Goal: Contribute content: Contribute content

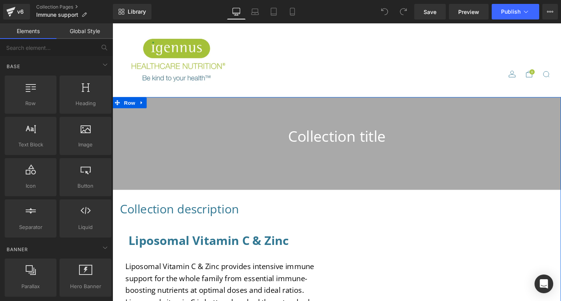
scroll to position [165, 0]
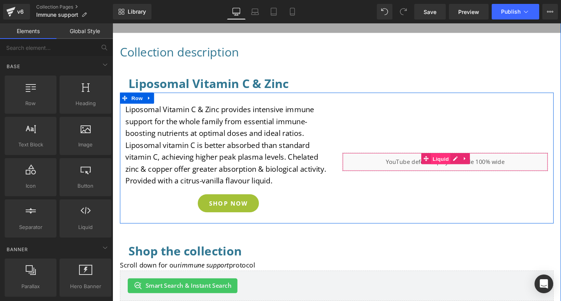
click at [457, 166] on span "Liquid" at bounding box center [457, 166] width 21 height 12
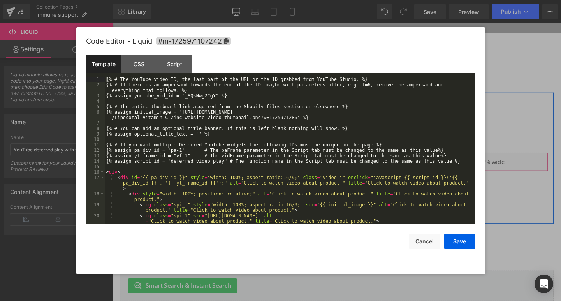
click at [469, 166] on div "Liquid" at bounding box center [462, 168] width 216 height 19
click at [426, 240] on button "Cancel" at bounding box center [424, 241] width 31 height 16
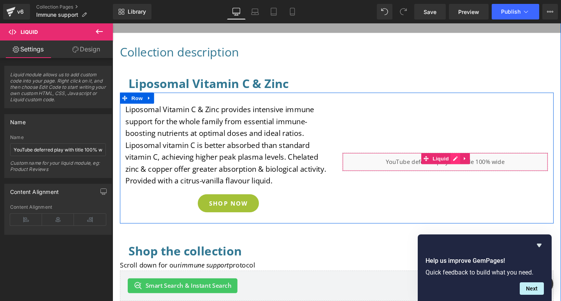
click at [469, 165] on div "Liquid" at bounding box center [462, 168] width 216 height 19
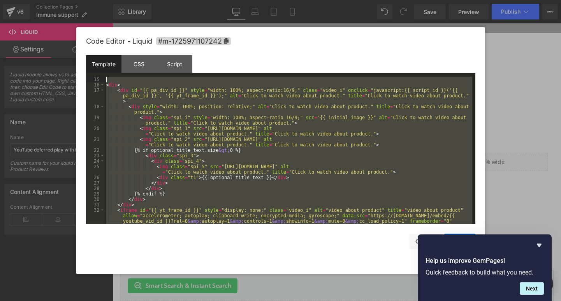
scroll to position [0, 0]
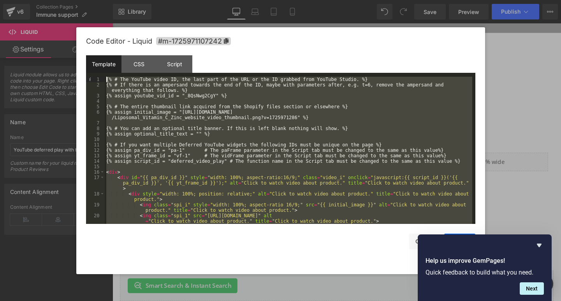
drag, startPoint x: 135, startPoint y: 219, endPoint x: 109, endPoint y: 58, distance: 162.4
click at [109, 58] on div "Template CSS Script Data 1 2 3 4 5 6 7 8 9 10 11 12 13 14 15 16 17 18 19 20 21 …" at bounding box center [280, 139] width 389 height 168
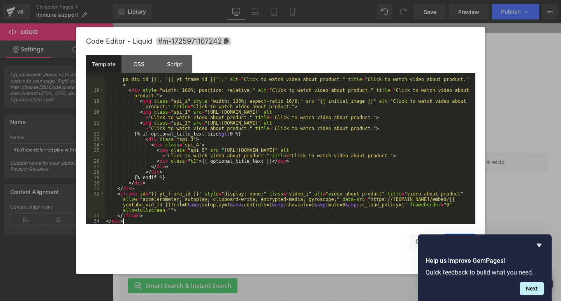
scroll to position [104, 0]
click at [539, 246] on icon "Hide survey" at bounding box center [539, 246] width 5 height 4
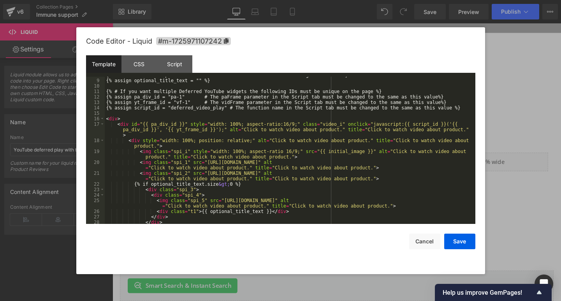
scroll to position [0, 0]
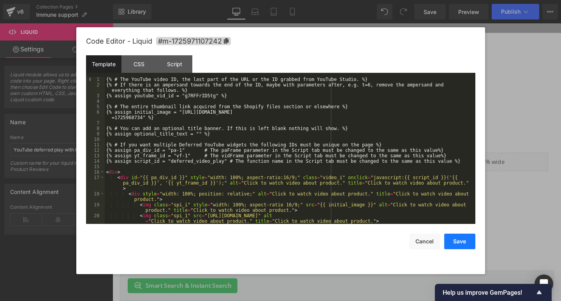
click at [459, 244] on button "Save" at bounding box center [459, 241] width 31 height 16
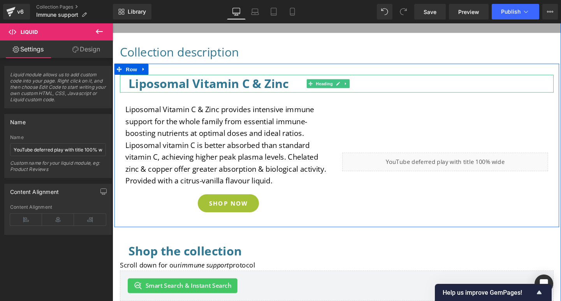
click at [298, 90] on h3 "Liposomal Vitamin C & Zinc" at bounding box center [347, 86] width 437 height 19
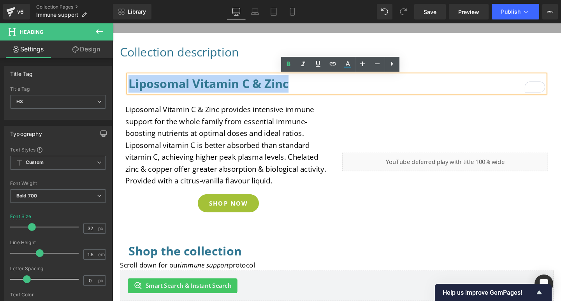
drag, startPoint x: 295, startPoint y: 88, endPoint x: 126, endPoint y: 91, distance: 168.1
click at [129, 91] on h3 "Liposomal Vitamin C & Zinc" at bounding box center [347, 86] width 437 height 19
paste div "To enrich screen reader interactions, please activate Accessibility in Grammarl…"
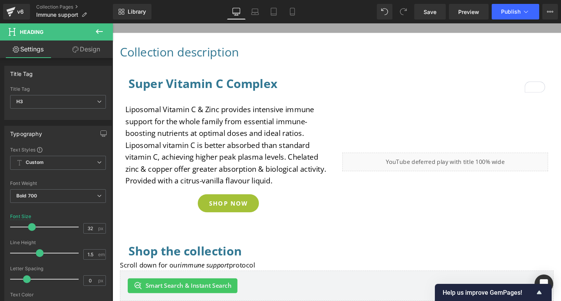
click at [282, 187] on p "Liposomal Vitamin C & Zinc provides intensive immune support for the whole fami…" at bounding box center [234, 151] width 216 height 87
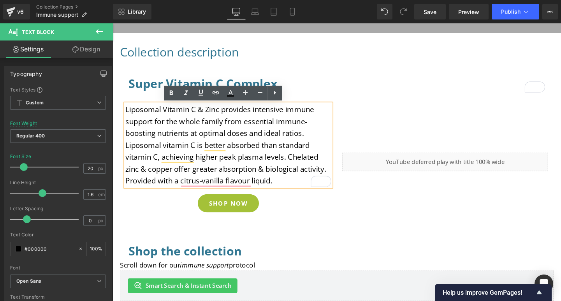
drag, startPoint x: 282, startPoint y: 187, endPoint x: 123, endPoint y: 113, distance: 175.1
click at [126, 113] on p "Liposomal Vitamin C & Zinc provides intensive immune support for the whole fami…" at bounding box center [234, 151] width 216 height 87
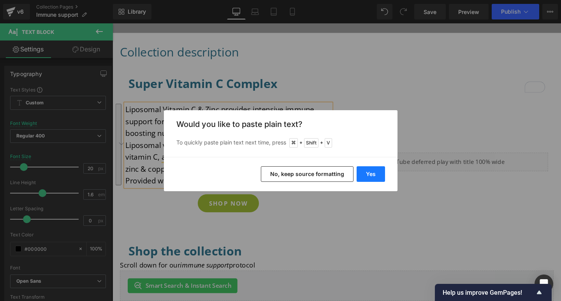
click at [364, 176] on button "Yes" at bounding box center [370, 174] width 28 height 16
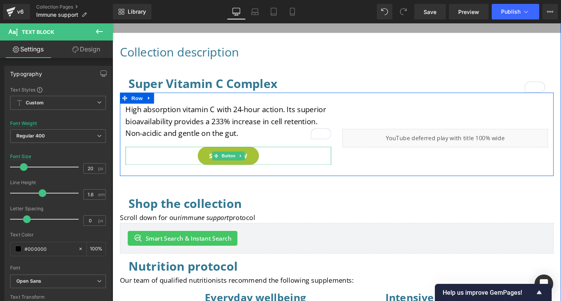
click at [270, 164] on div "SHOP NOW" at bounding box center [233, 162] width 207 height 19
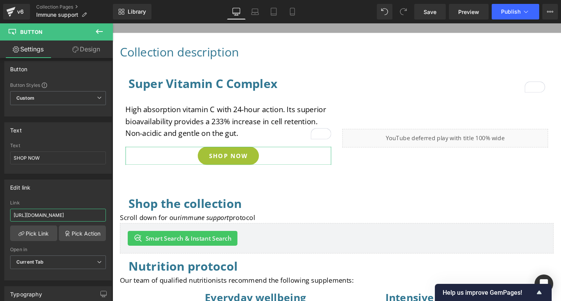
scroll to position [0, 261]
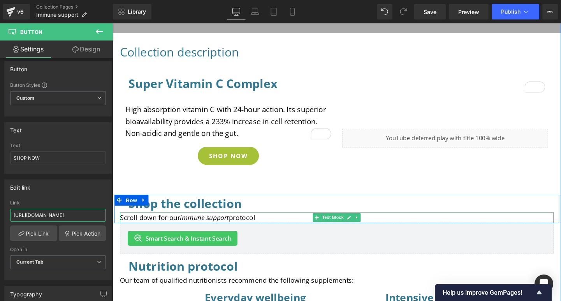
drag, startPoint x: 124, startPoint y: 239, endPoint x: 133, endPoint y: 228, distance: 14.3
paste input "/products/super-vitamin-c-complex-1000mg-microencapsulated-pureway-c-with-biofl…"
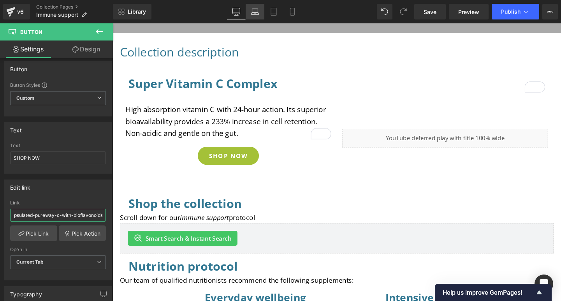
type input "/products/super-vitamin-c-complex-1000mg-microencapsulated-pureway-c-with-biofl…"
click at [258, 13] on icon at bounding box center [255, 12] width 8 height 8
type input "100"
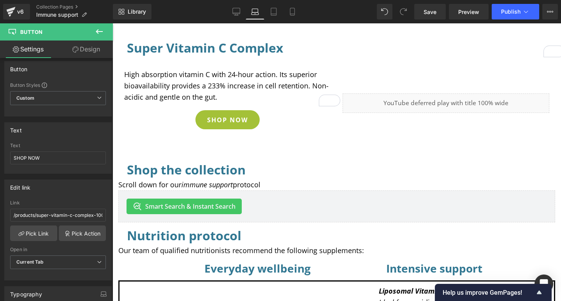
scroll to position [122, 0]
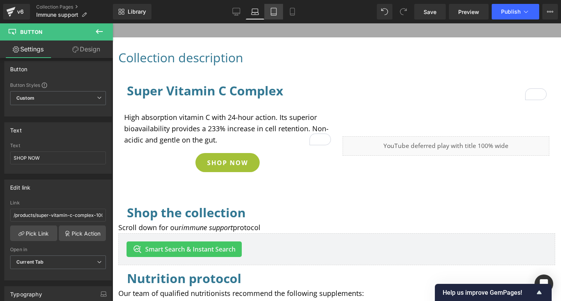
click at [274, 13] on icon at bounding box center [274, 12] width 8 height 8
type input "14"
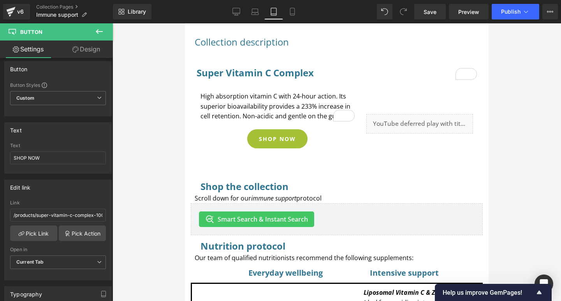
scroll to position [98, 0]
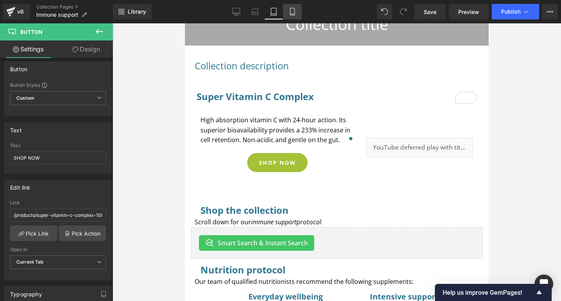
click at [291, 14] on icon at bounding box center [292, 14] width 4 height 0
type input "100"
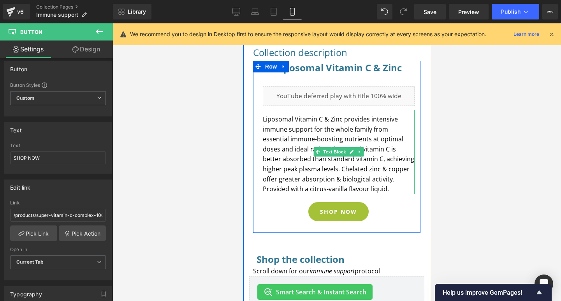
scroll to position [0, 0]
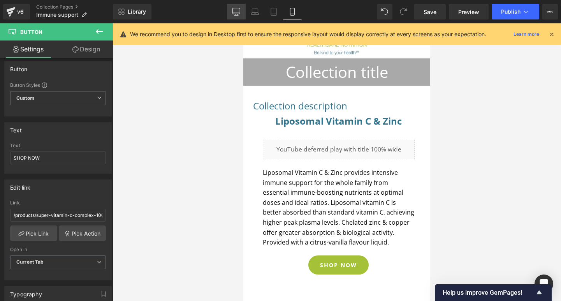
click at [235, 8] on icon at bounding box center [235, 11] width 7 height 6
type input "16"
type input "100"
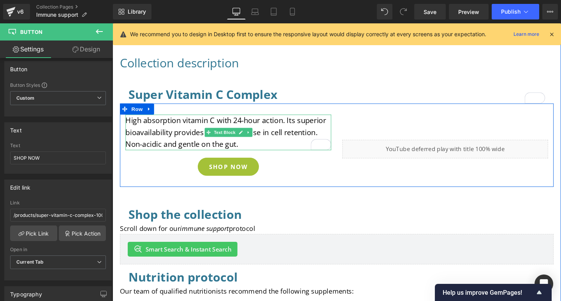
scroll to position [163, 0]
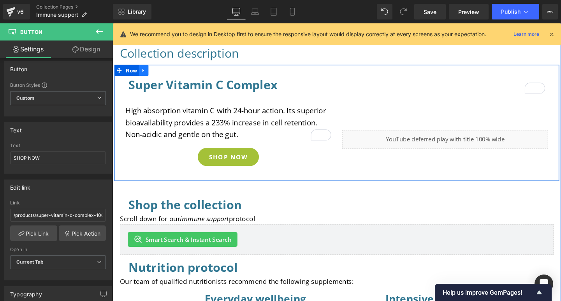
click at [145, 74] on icon at bounding box center [144, 73] width 5 height 6
click at [154, 71] on icon at bounding box center [155, 73] width 5 height 6
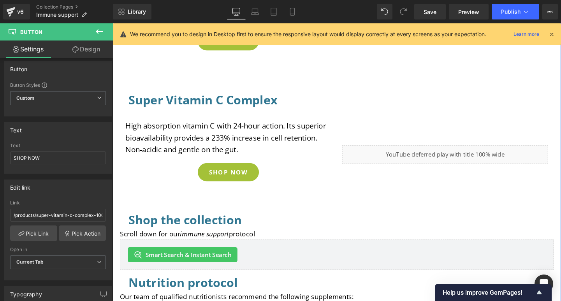
scroll to position [313, 0]
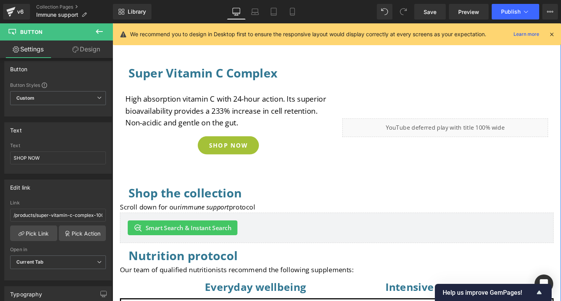
click at [447, 157] on div "Liquid" at bounding box center [462, 133] width 228 height 72
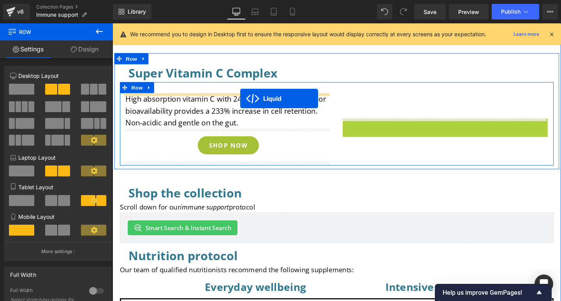
drag, startPoint x: 437, startPoint y: 129, endPoint x: 247, endPoint y: 102, distance: 192.6
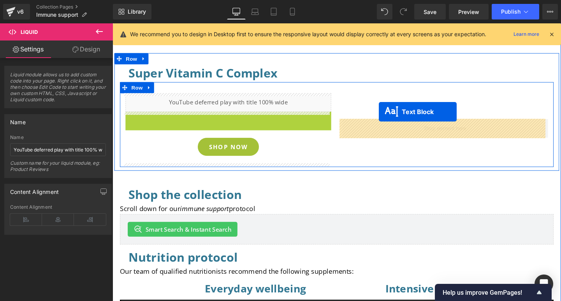
drag, startPoint x: 211, startPoint y: 135, endPoint x: 392, endPoint y: 116, distance: 181.9
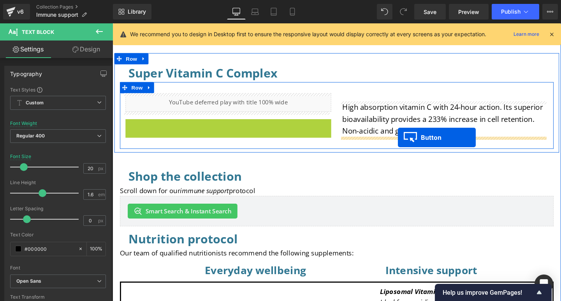
drag, startPoint x: 218, startPoint y: 132, endPoint x: 412, endPoint y: 143, distance: 194.5
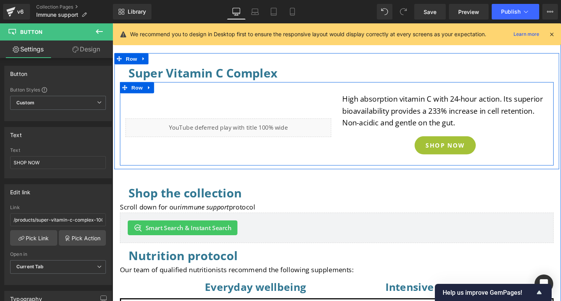
scroll to position [183, 0]
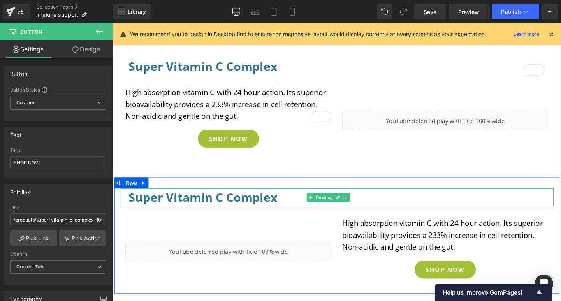
click at [284, 207] on h3 "Super Vitamin C Complex" at bounding box center [347, 206] width 437 height 19
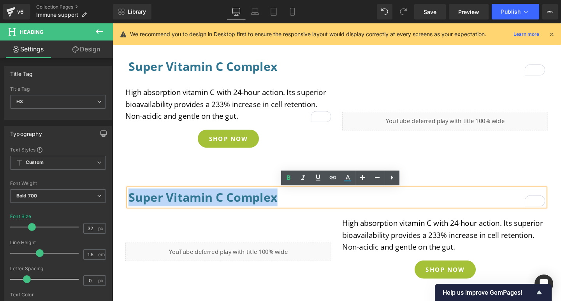
drag, startPoint x: 284, startPoint y: 208, endPoint x: 128, endPoint y: 207, distance: 155.7
click at [129, 207] on h3 "Super Vitamin C Complex" at bounding box center [347, 206] width 437 height 19
paste div "To enrich screen reader interactions, please activate Accessibility in Grammarl…"
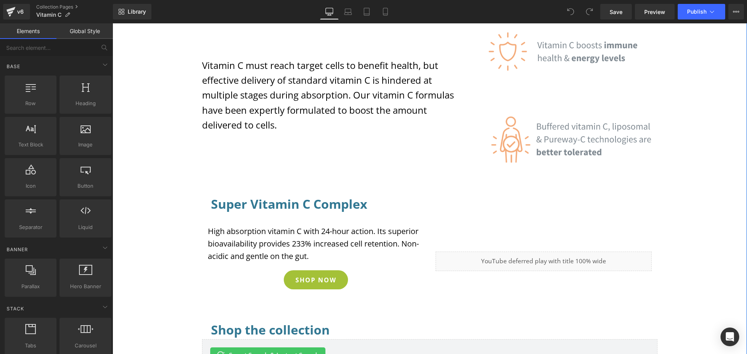
scroll to position [249, 0]
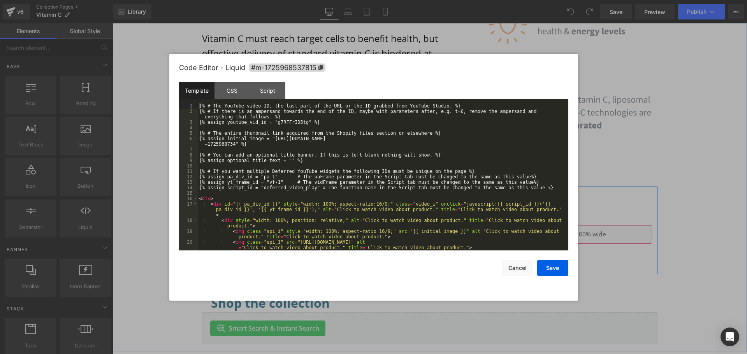
click at [551, 230] on div "Liquid" at bounding box center [543, 234] width 216 height 19
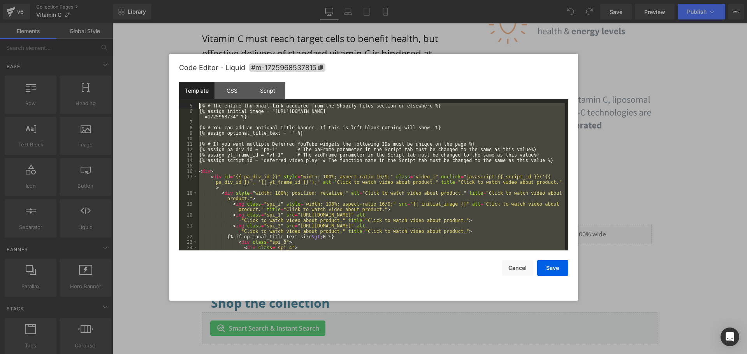
scroll to position [0, 0]
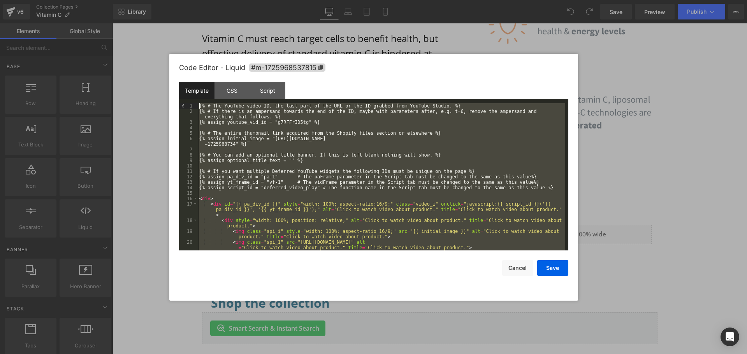
drag, startPoint x: 224, startPoint y: 247, endPoint x: 196, endPoint y: 98, distance: 151.6
click at [196, 98] on div "Template CSS Script Data 1 2 3 4 5 6 7 8 9 10 11 12 13 14 15 16 17 18 19 20 21 …" at bounding box center [373, 166] width 389 height 168
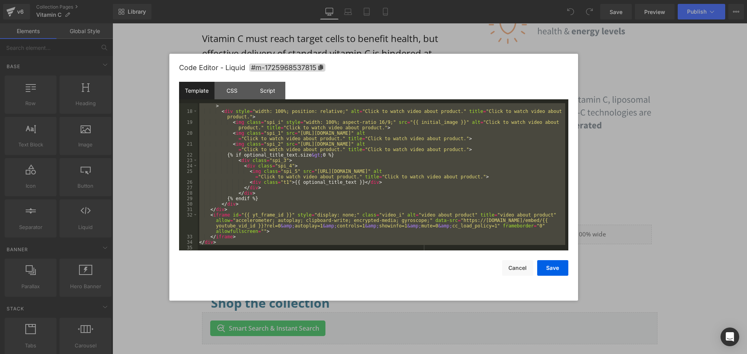
scroll to position [109, 0]
click at [525, 268] on button "Cancel" at bounding box center [517, 268] width 31 height 16
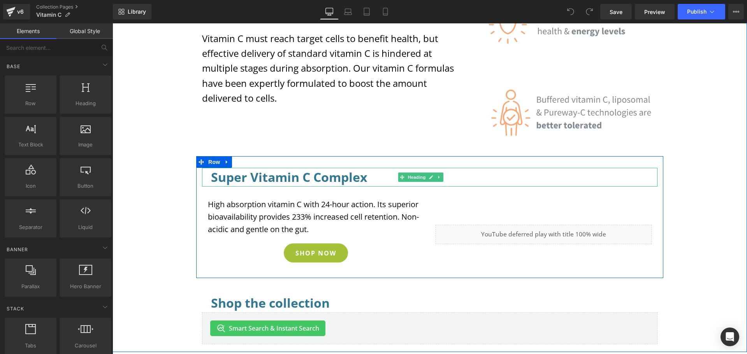
click at [363, 179] on h3 "Super Vitamin C Complex" at bounding box center [429, 177] width 437 height 19
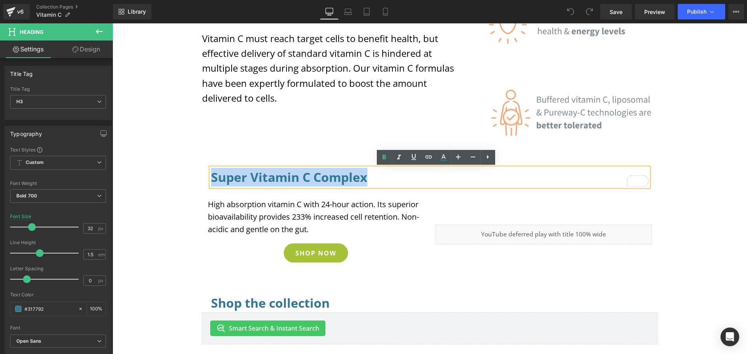
drag, startPoint x: 365, startPoint y: 178, endPoint x: 210, endPoint y: 179, distance: 154.5
click at [211, 179] on h3 "Super Vitamin C Complex" at bounding box center [429, 177] width 437 height 19
copy h3 "Super Vitamin C Complex"
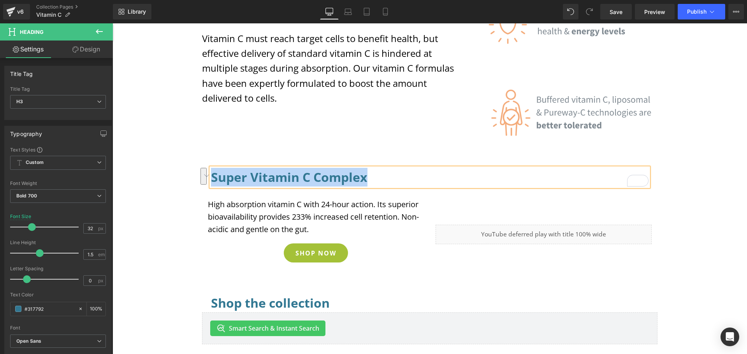
click at [307, 228] on p "High absorption vitamin C with 24-hour action. Its superior bioavailability pro…" at bounding box center [316, 216] width 216 height 37
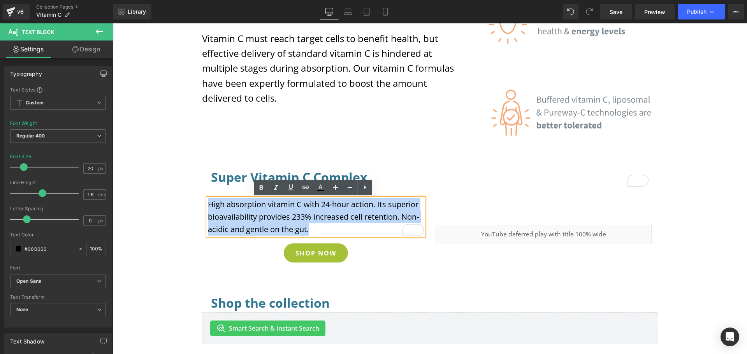
drag, startPoint x: 309, startPoint y: 231, endPoint x: 205, endPoint y: 204, distance: 107.4
click at [208, 204] on p "High absorption vitamin C with 24-hour action. Its superior bioavailability pro…" at bounding box center [316, 216] width 216 height 37
copy p "High absorption vitamin C with 24-hour action. Its superior bioavailability pro…"
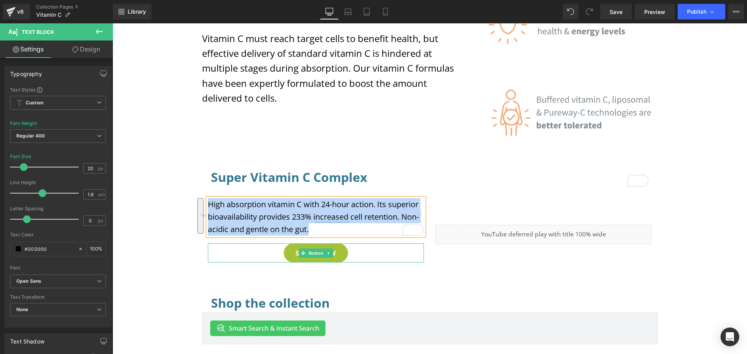
click at [315, 258] on span "SHOP NOW" at bounding box center [315, 253] width 41 height 12
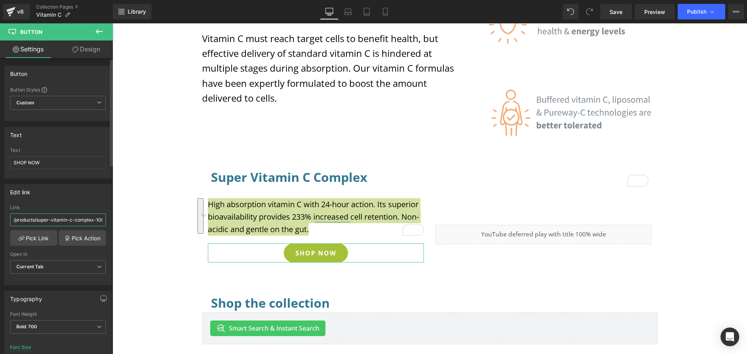
click at [17, 221] on input "/products/super-vitamin-c-complex-1000mg-microencapsulated-pureway-c-with-biofl…" at bounding box center [58, 219] width 96 height 13
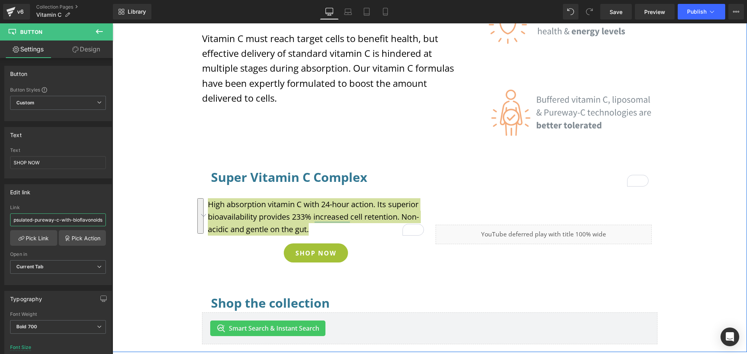
drag, startPoint x: 126, startPoint y: 243, endPoint x: 116, endPoint y: 226, distance: 20.1
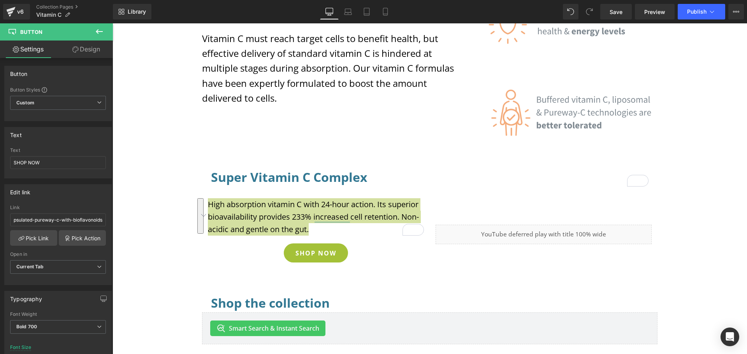
scroll to position [0, 0]
click at [53, 8] on link "Collection Pages" at bounding box center [74, 7] width 77 height 6
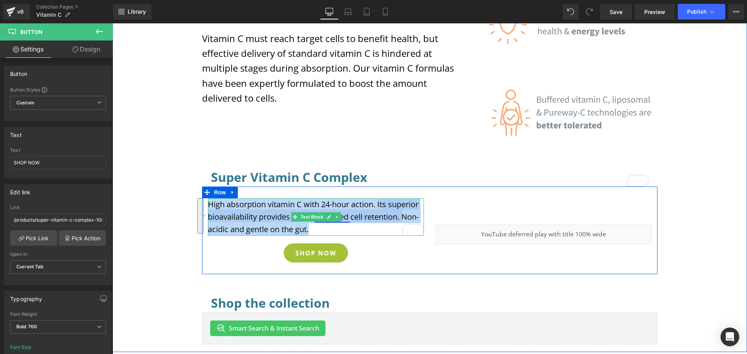
click at [343, 217] on p "High absorption vitamin C with 24-hour action. Its superior bioavailability pro…" at bounding box center [316, 216] width 216 height 37
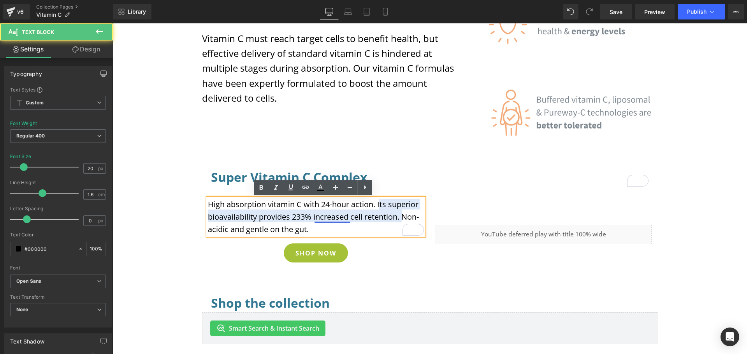
click at [329, 218] on p "High absorption vitamin C with 24-hour action. Its superior bioavailability pro…" at bounding box center [316, 216] width 216 height 37
click at [362, 235] on div "High absorption vitamin C with 24-hour action. Its superior bioavailability pro…" at bounding box center [316, 216] width 216 height 37
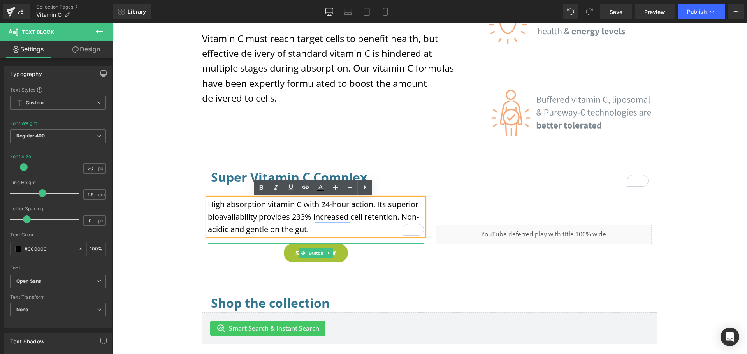
drag, startPoint x: 374, startPoint y: 256, endPoint x: 381, endPoint y: 259, distance: 7.2
click at [375, 256] on div "SHOP NOW" at bounding box center [315, 252] width 207 height 19
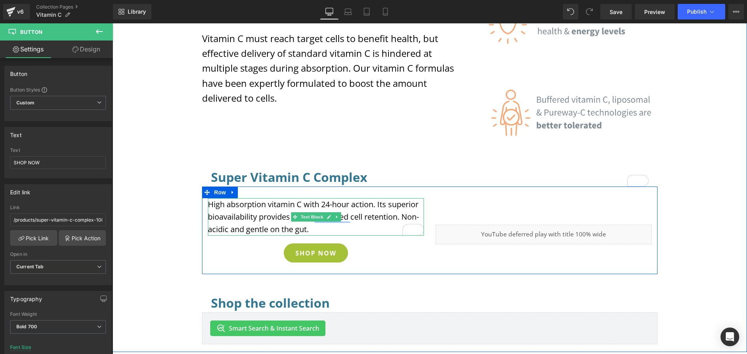
click at [353, 219] on p "High absorption vitamin C with 24-hour action. Its superior bioavailability pro…" at bounding box center [316, 216] width 216 height 37
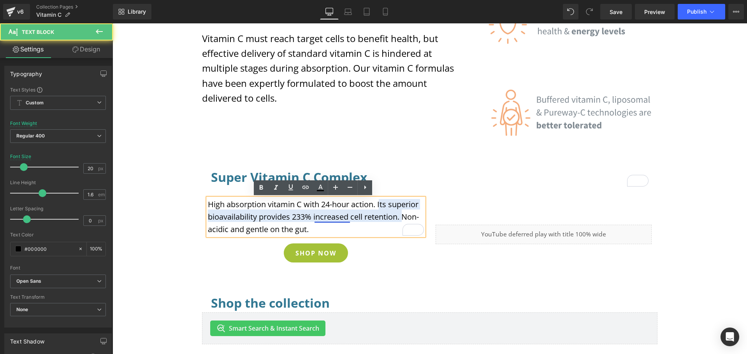
click at [340, 219] on p "High absorption vitamin C with 24-hour action. Its superior bioavailability pro…" at bounding box center [316, 216] width 216 height 37
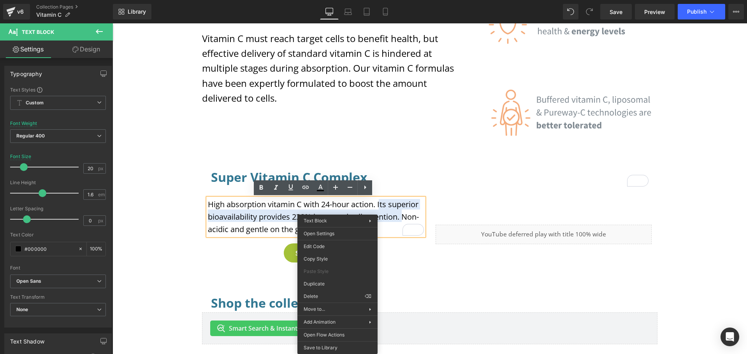
click at [270, 212] on p "High absorption vitamin C with 24-hour action. Its superior bioavailability pro…" at bounding box center [316, 216] width 216 height 37
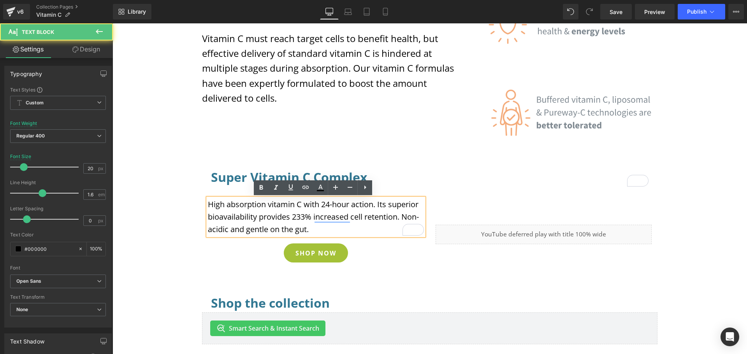
click at [350, 217] on p "High absorption vitamin C with 24-hour action. Its superior bioavailability pro…" at bounding box center [316, 216] width 216 height 37
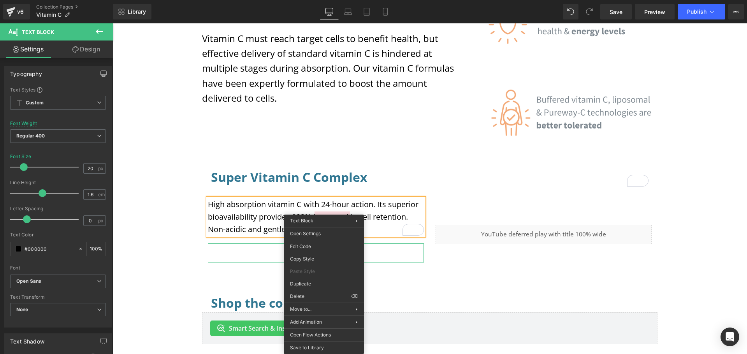
click at [233, 245] on div at bounding box center [316, 244] width 216 height 2
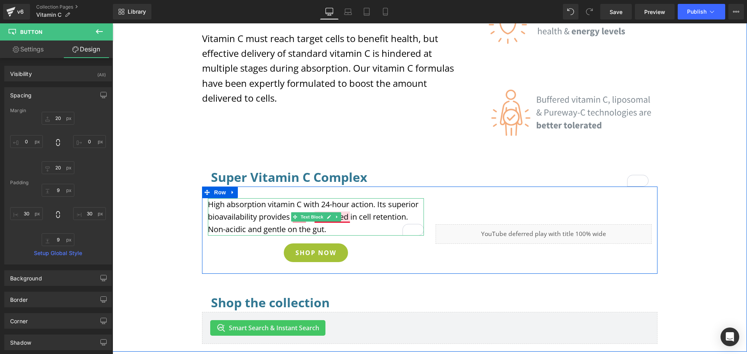
click at [343, 221] on p "High absorption vitamin C with 24-hour action. Its superior bioavailability pro…" at bounding box center [316, 216] width 216 height 37
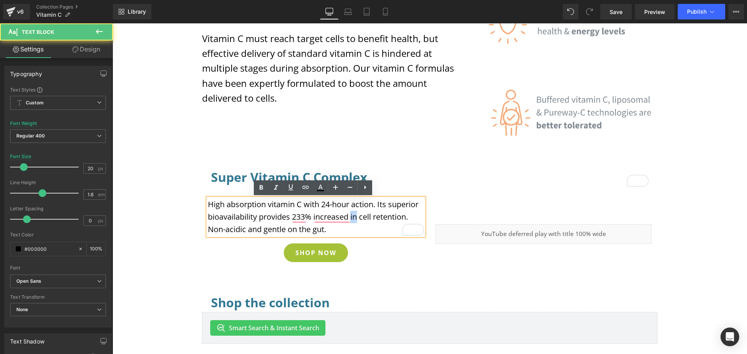
drag, startPoint x: 355, startPoint y: 218, endPoint x: 348, endPoint y: 217, distance: 7.0
click at [348, 217] on p "High absorption vitamin C with 24-hour action. Its superior bioavailability pro…" at bounding box center [316, 216] width 216 height 37
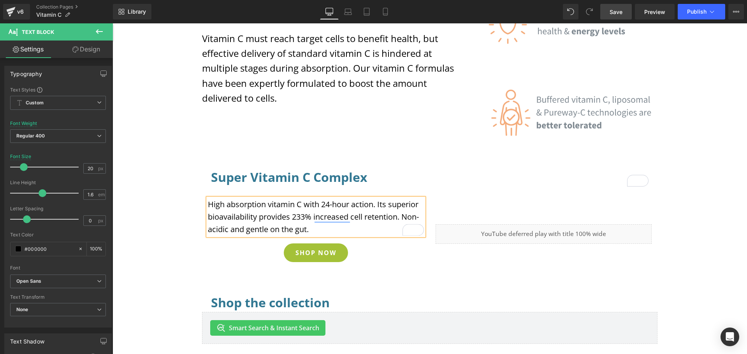
click at [619, 11] on span "Save" at bounding box center [615, 12] width 13 height 8
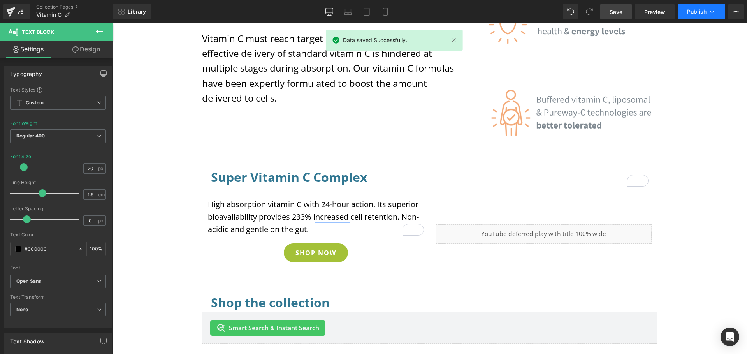
click at [696, 15] on button "Publish" at bounding box center [700, 12] width 47 height 16
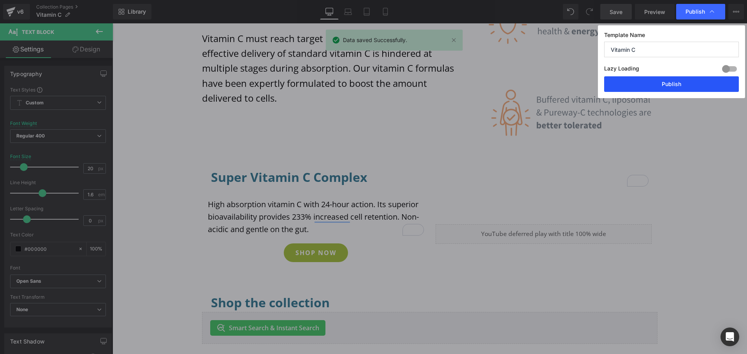
click at [676, 85] on button "Publish" at bounding box center [671, 84] width 135 height 16
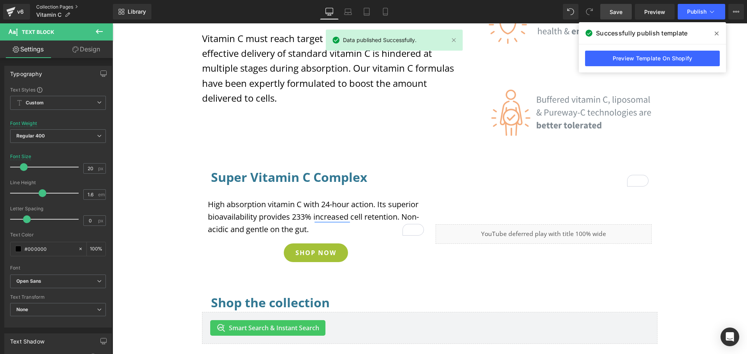
click at [51, 7] on link "Collection Pages" at bounding box center [74, 7] width 77 height 6
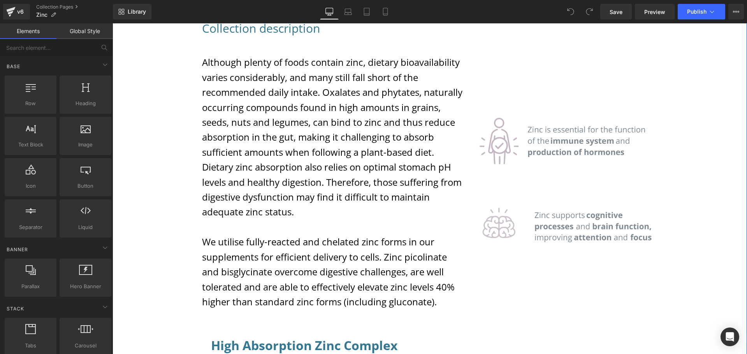
scroll to position [373, 0]
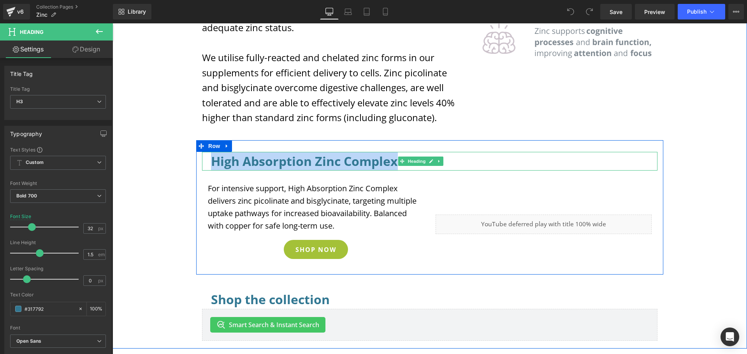
drag, startPoint x: 239, startPoint y: 158, endPoint x: 393, endPoint y: 163, distance: 154.5
click at [393, 163] on h3 "High Absorption Zinc Complex" at bounding box center [429, 161] width 437 height 19
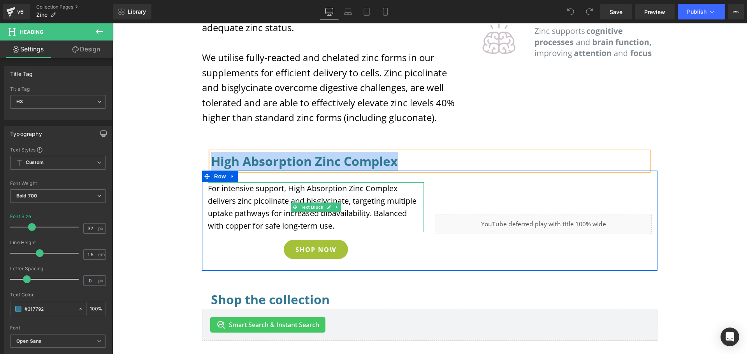
click at [337, 226] on p "For intensive support, High Absorption Zinc Complex delivers zinc picolinate an…" at bounding box center [316, 207] width 216 height 50
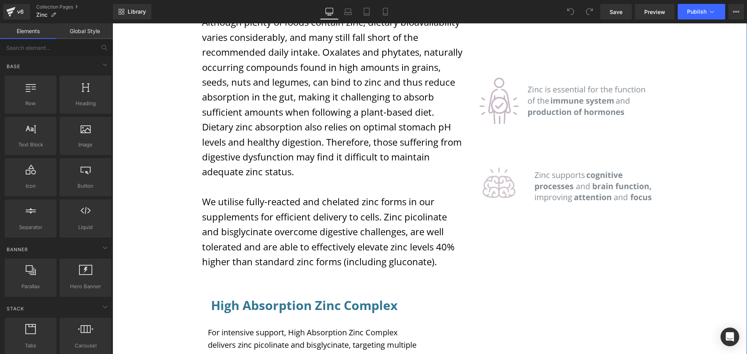
scroll to position [379, 0]
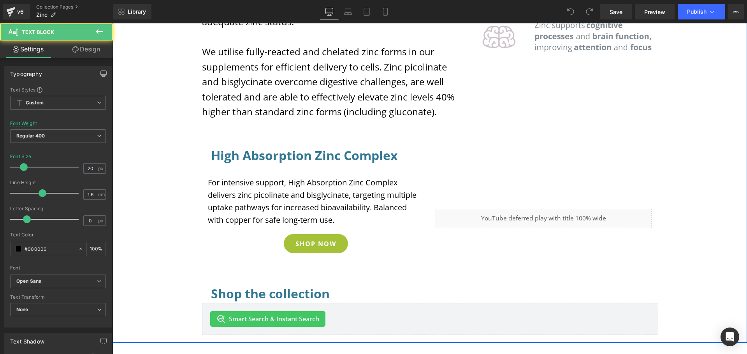
click at [256, 194] on p "For intensive support, High Absorption Zinc Complex delivers zinc picolinate an…" at bounding box center [316, 201] width 216 height 50
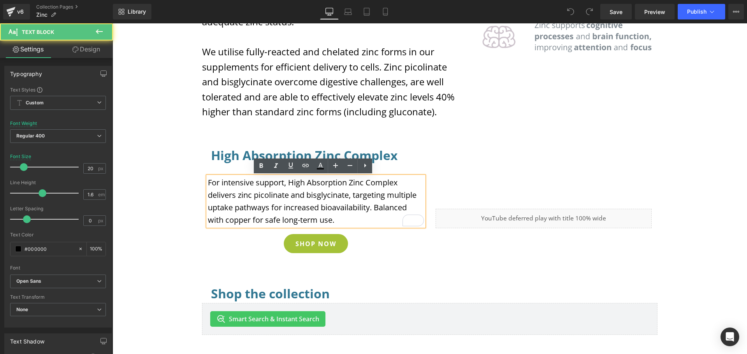
drag, startPoint x: 205, startPoint y: 181, endPoint x: 343, endPoint y: 219, distance: 143.8
click at [343, 219] on p "For intensive support, High Absorption Zinc Complex delivers zinc picolinate an…" at bounding box center [316, 201] width 216 height 50
copy p "For intensive support, High Absorption Zinc Complex delivers zinc picolinate an…"
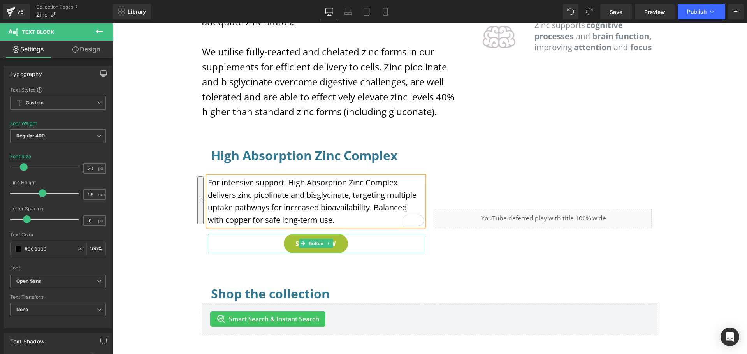
click at [338, 248] on link "SHOP NOW" at bounding box center [316, 243] width 64 height 19
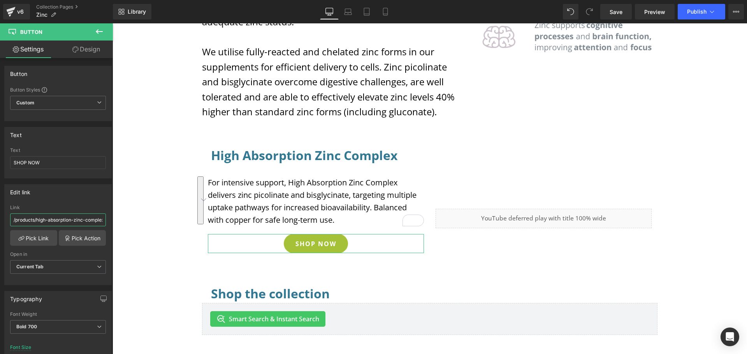
scroll to position [0, 19]
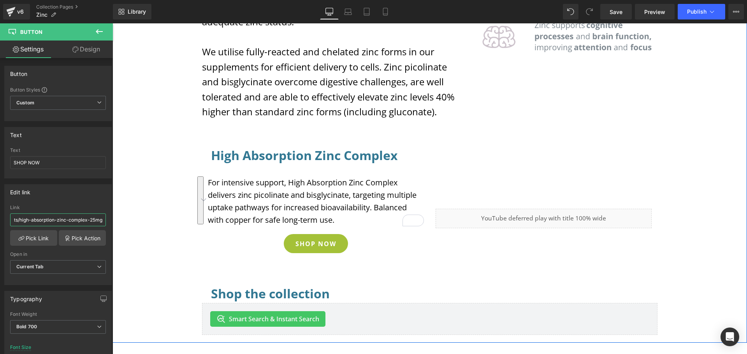
drag, startPoint x: 124, startPoint y: 243, endPoint x: 121, endPoint y: 223, distance: 20.5
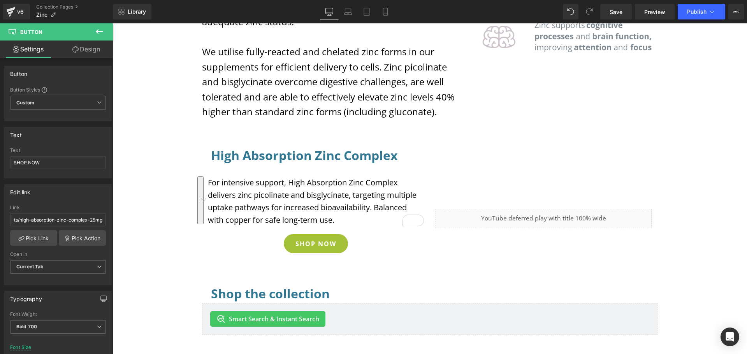
scroll to position [0, 0]
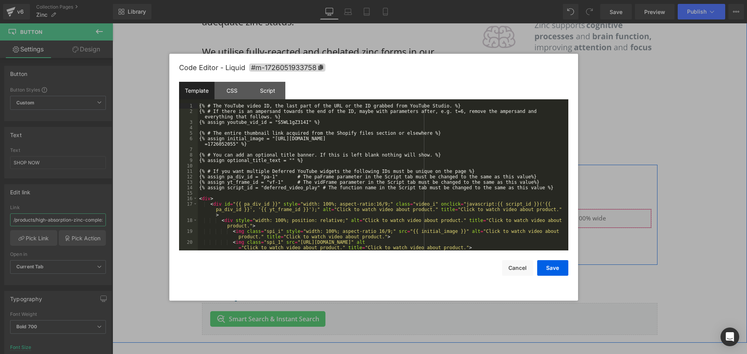
click at [552, 214] on div "Liquid" at bounding box center [543, 218] width 216 height 19
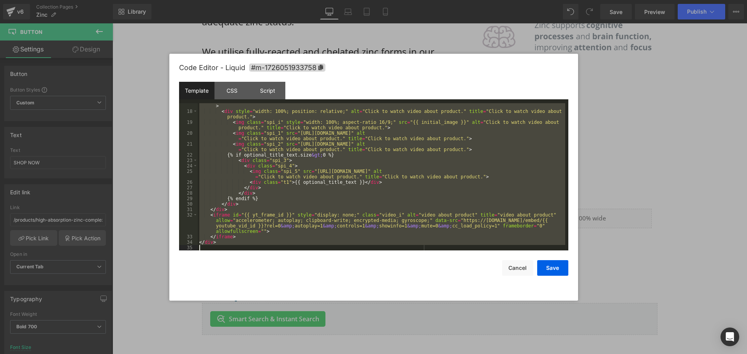
scroll to position [109, 0]
drag, startPoint x: 198, startPoint y: 106, endPoint x: 225, endPoint y: 242, distance: 138.5
click at [225, 242] on div "< div id = "{{ pa_div_id }}" style = "width: 100%; aspect-ratio:16/9;" class = …" at bounding box center [381, 176] width 367 height 169
click at [524, 269] on button "Cancel" at bounding box center [517, 268] width 31 height 16
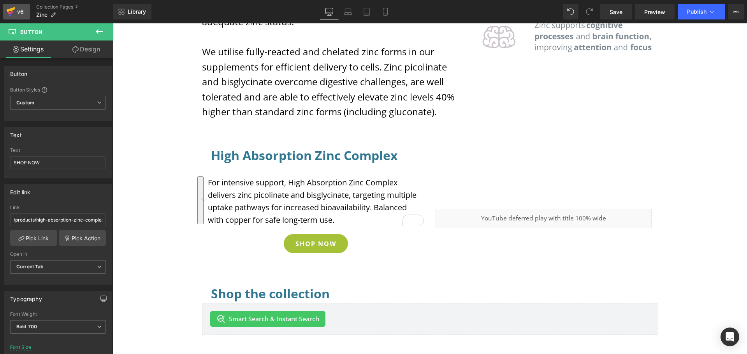
click at [16, 9] on div "v6" at bounding box center [21, 12] width 10 height 10
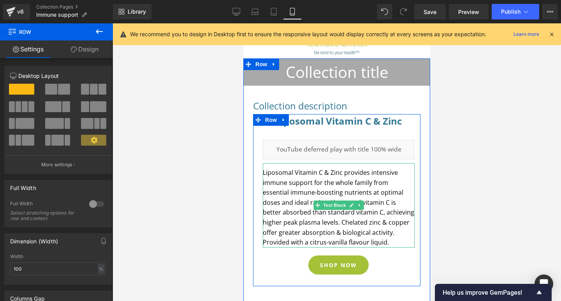
scroll to position [104, 0]
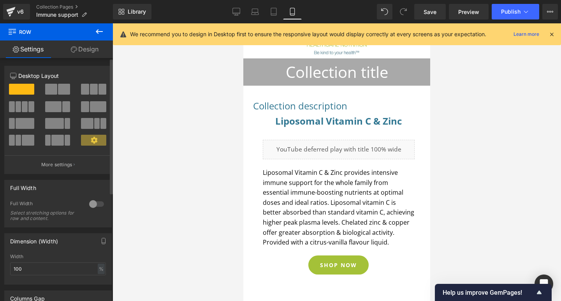
click at [58, 89] on span at bounding box center [64, 89] width 12 height 11
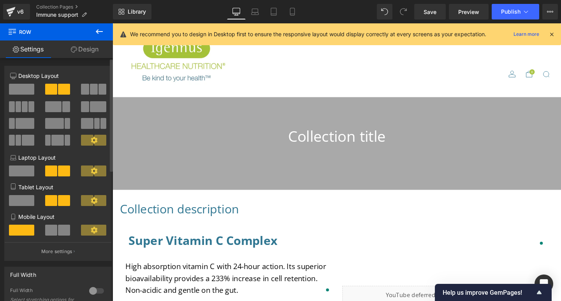
scroll to position [212, 0]
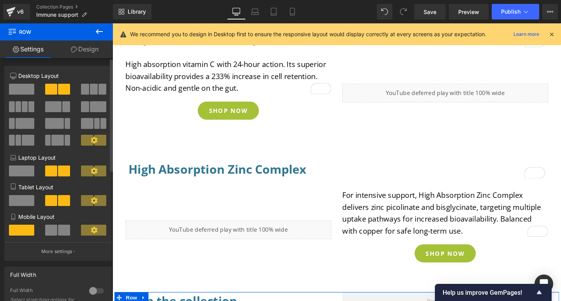
click at [23, 91] on span at bounding box center [21, 89] width 25 height 11
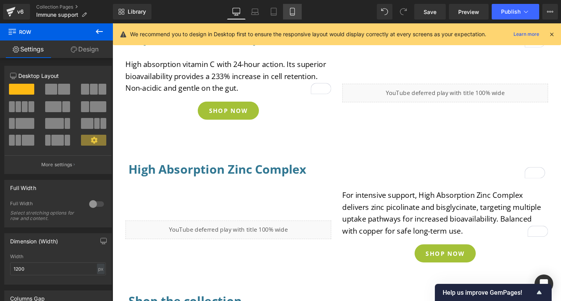
click at [294, 12] on icon at bounding box center [292, 12] width 8 height 8
type input "100"
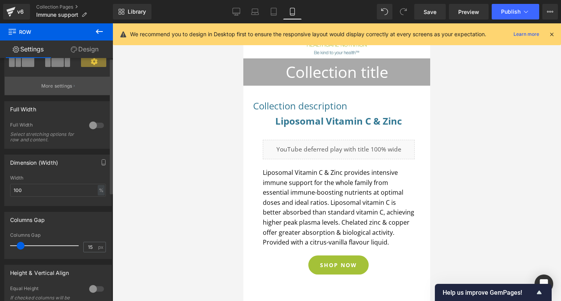
scroll to position [0, 0]
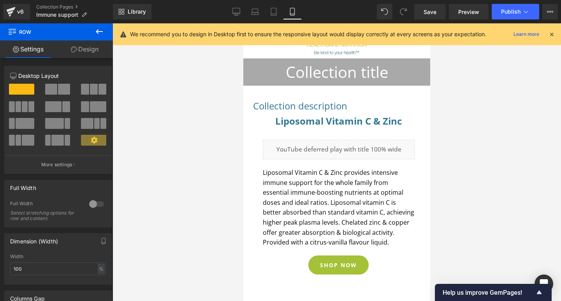
click at [85, 48] on link "Design" at bounding box center [84, 49] width 56 height 18
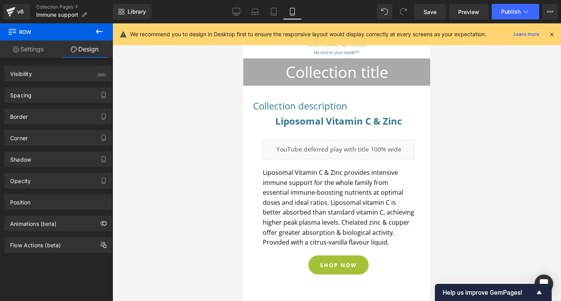
click at [39, 48] on link "Settings" at bounding box center [28, 49] width 56 height 18
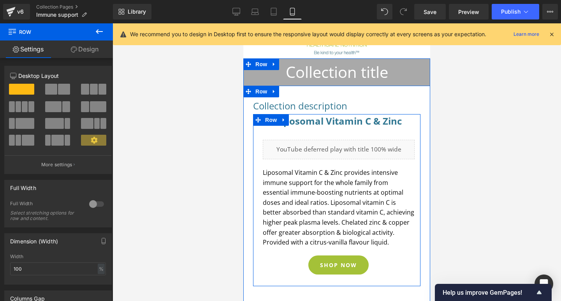
click at [258, 133] on div "Liposomal Vitamin C & Zinc Heading Liquid Liposomal Vitamin C & Zinc provides i…" at bounding box center [338, 198] width 163 height 168
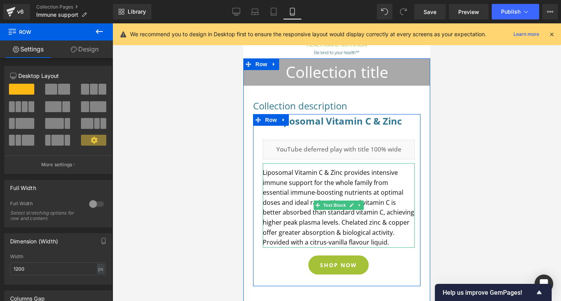
scroll to position [84, 0]
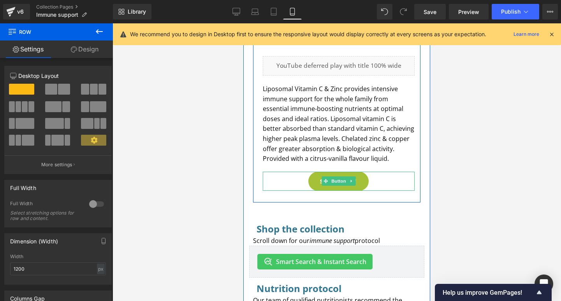
click at [277, 183] on div "SHOP NOW" at bounding box center [339, 181] width 146 height 19
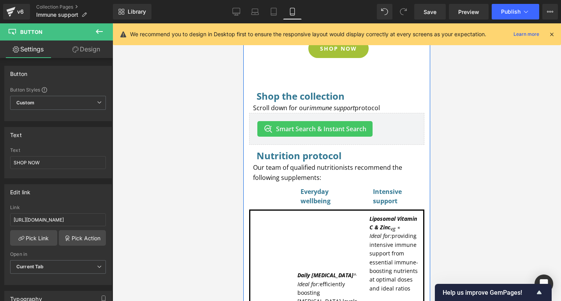
scroll to position [184, 0]
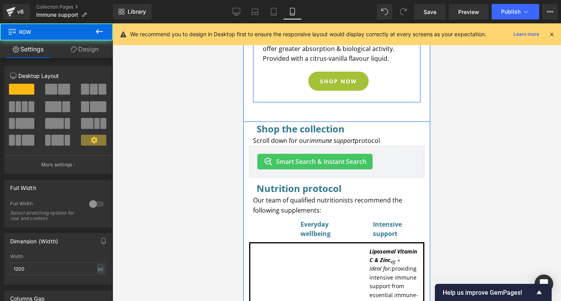
click at [278, 98] on div "Liposomal Vitamin C & Zinc Heading Liquid Liposomal Vitamin C & Zinc provides i…" at bounding box center [338, 14] width 163 height 168
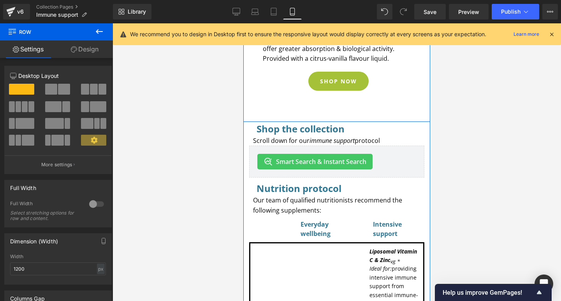
click at [277, 110] on div "Collection description Collection Desc Liposomal Vitamin C & Zinc Heading Liqui…" at bounding box center [336, 16] width 179 height 204
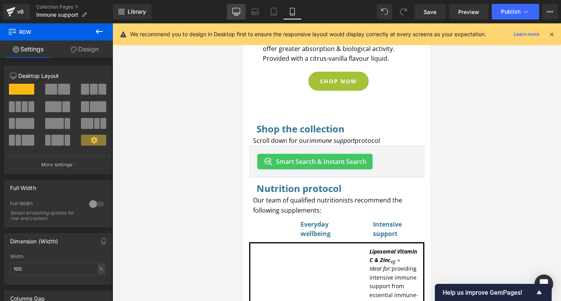
click at [241, 11] on link "Desktop" at bounding box center [236, 12] width 19 height 16
type input "1200"
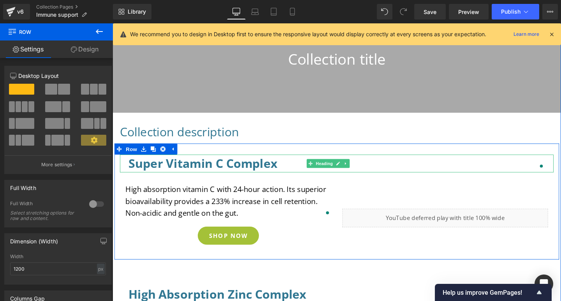
scroll to position [231, 0]
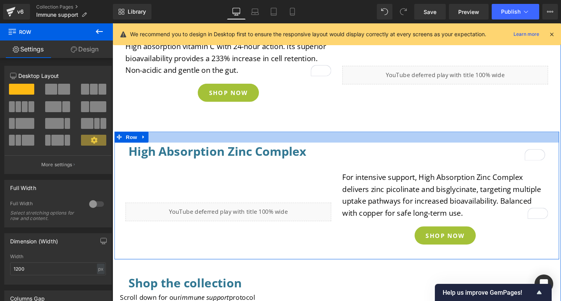
click at [165, 141] on div at bounding box center [347, 143] width 467 height 12
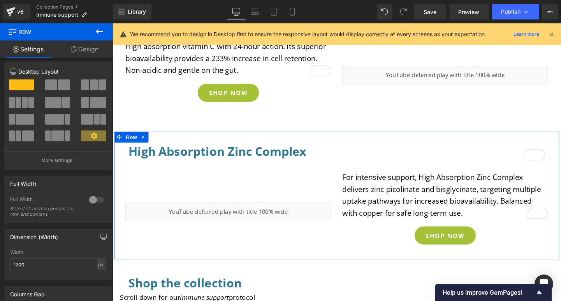
scroll to position [0, 0]
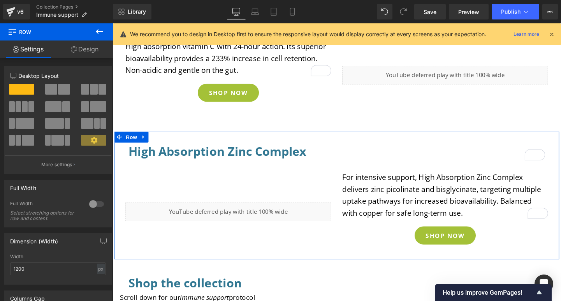
click at [89, 51] on link "Design" at bounding box center [84, 49] width 56 height 18
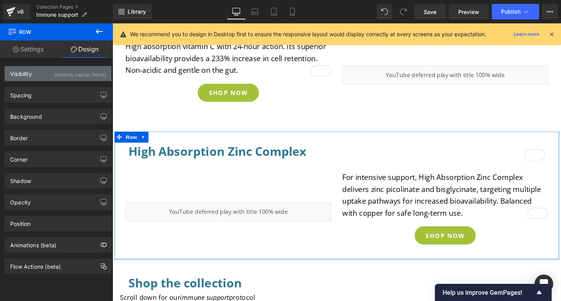
click at [38, 76] on div "Visibility (Desktop, Laptop, Tablet)" at bounding box center [58, 73] width 107 height 15
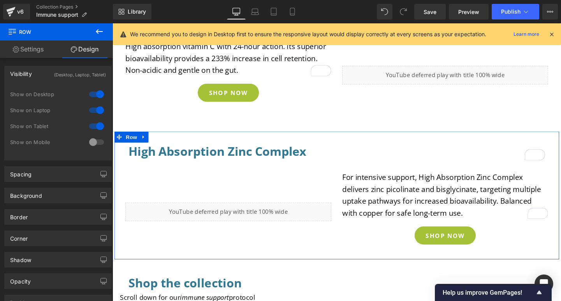
click at [97, 143] on div at bounding box center [96, 142] width 19 height 12
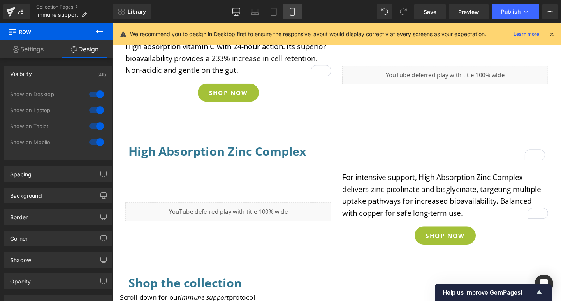
click at [291, 10] on icon at bounding box center [292, 12] width 8 height 8
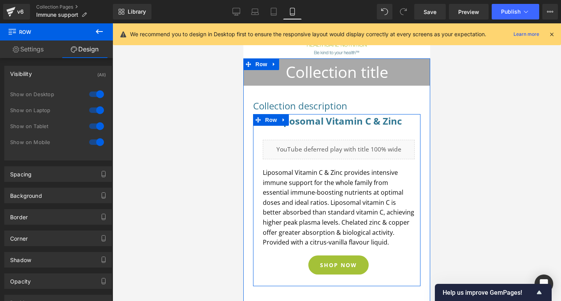
scroll to position [150, 0]
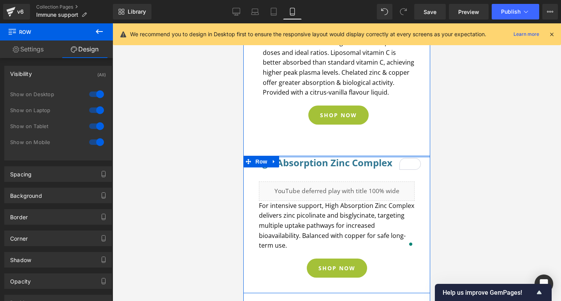
drag, startPoint x: 325, startPoint y: 166, endPoint x: 327, endPoint y: 152, distance: 13.7
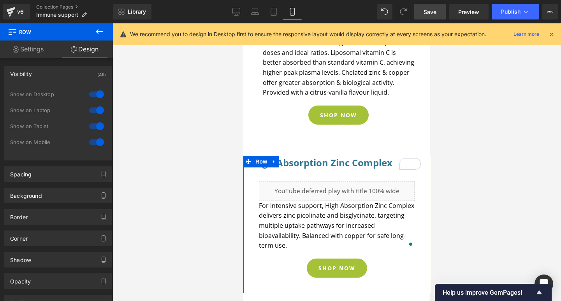
click at [433, 11] on span "Save" at bounding box center [429, 12] width 13 height 8
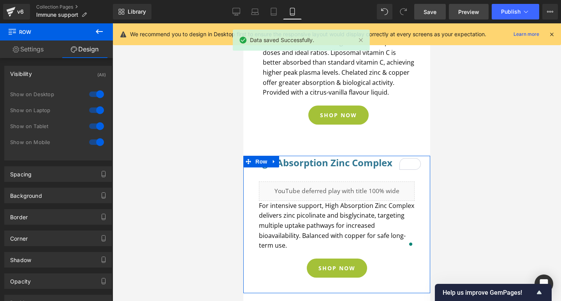
click at [471, 14] on span "Preview" at bounding box center [468, 12] width 21 height 8
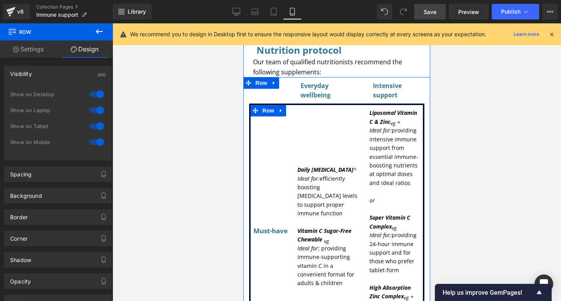
scroll to position [460, 0]
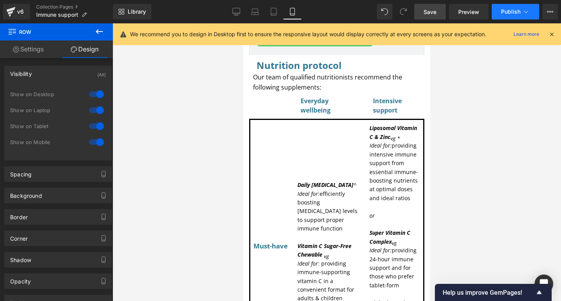
click at [512, 11] on span "Publish" at bounding box center [510, 12] width 19 height 6
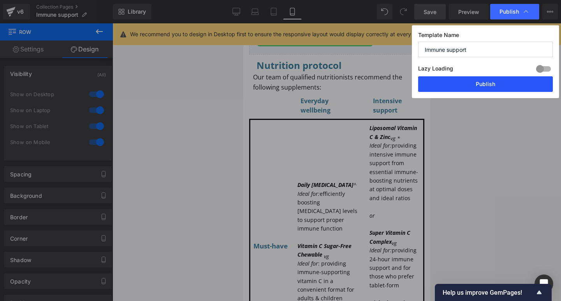
click at [493, 87] on button "Publish" at bounding box center [485, 84] width 135 height 16
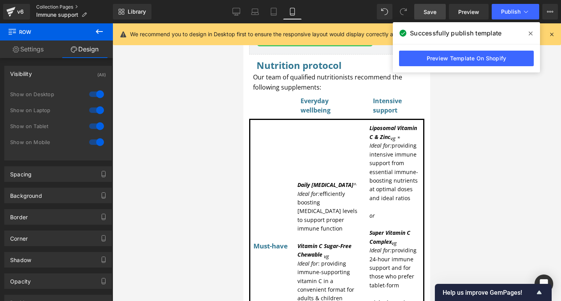
click at [50, 8] on link "Collection Pages" at bounding box center [74, 7] width 77 height 6
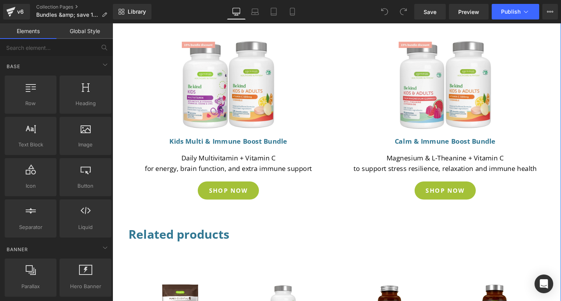
scroll to position [221, 0]
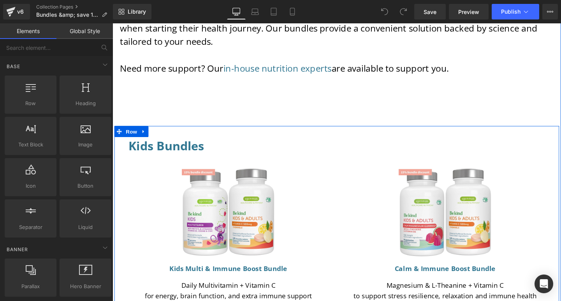
click at [232, 140] on div "Kids Bundles Heading Image Kids Multi & Immune Boost Bundle Heading Daily Multi…" at bounding box center [347, 244] width 467 height 226
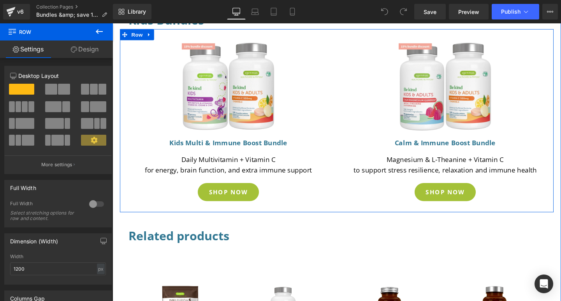
scroll to position [331, 0]
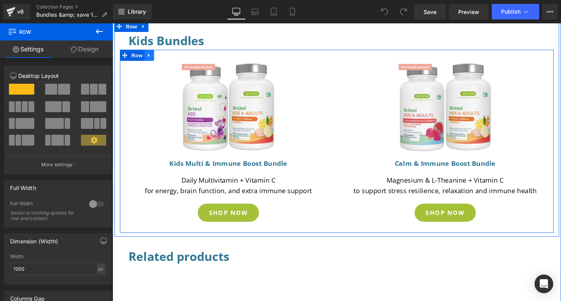
click at [148, 58] on icon at bounding box center [150, 57] width 5 height 6
click at [158, 58] on icon at bounding box center [160, 56] width 5 height 5
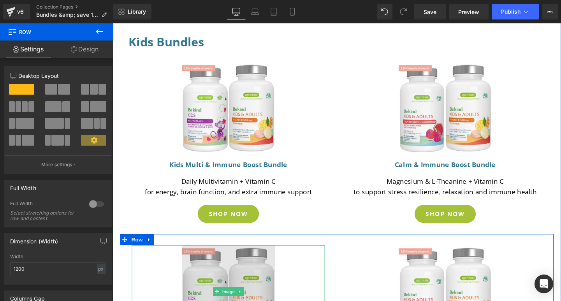
scroll to position [221, 0]
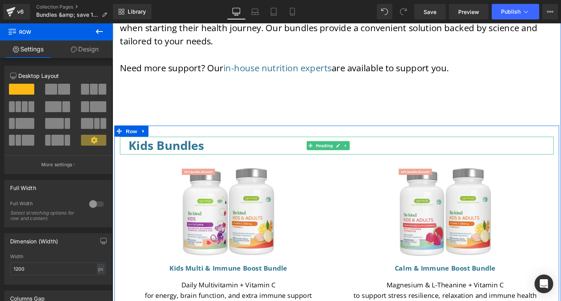
click at [221, 151] on h3 "Kids Bundles" at bounding box center [347, 151] width 437 height 19
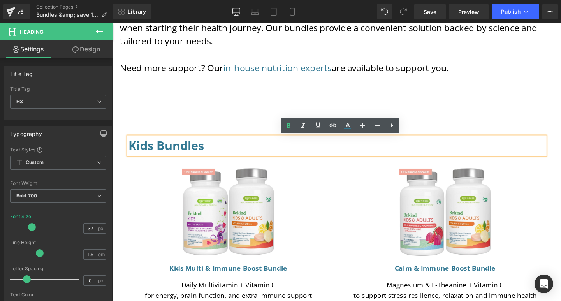
click at [223, 112] on div "Our expertly curated supplement bundles offer a solution for those who don’t kn…" at bounding box center [347, 60] width 467 height 140
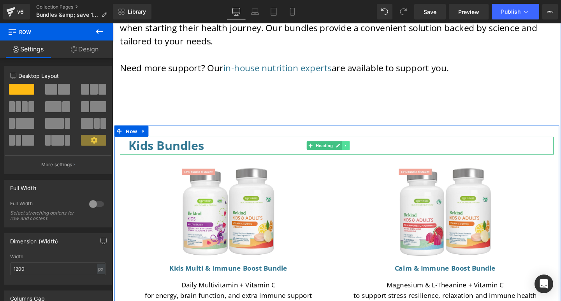
click at [355, 152] on icon at bounding box center [357, 151] width 4 height 5
click at [351, 152] on icon at bounding box center [353, 151] width 4 height 4
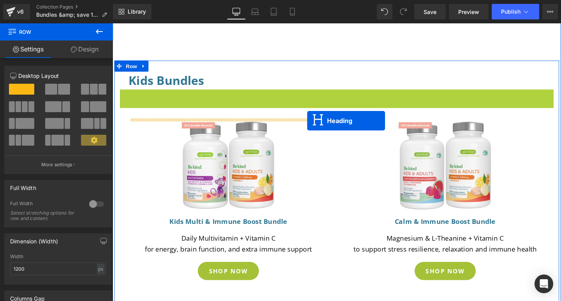
scroll to position [450, 0]
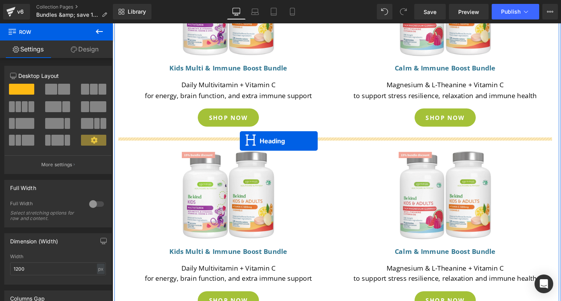
drag, startPoint x: 317, startPoint y: 171, endPoint x: 246, endPoint y: 147, distance: 74.8
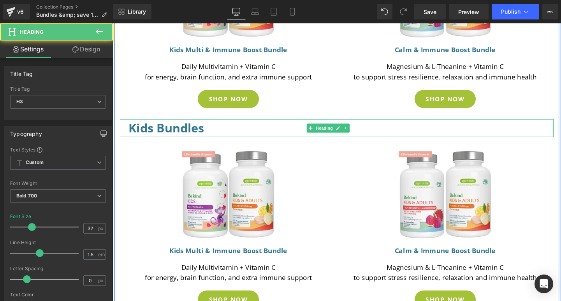
click at [152, 133] on h3 "Kids Bundles" at bounding box center [347, 133] width 437 height 19
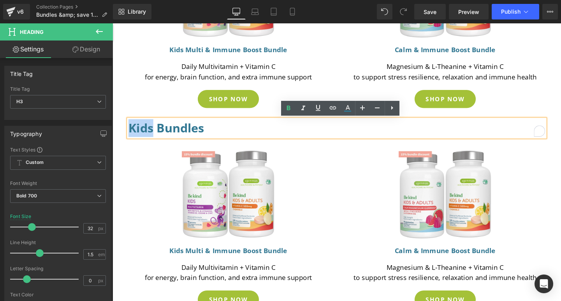
drag, startPoint x: 152, startPoint y: 133, endPoint x: 128, endPoint y: 134, distance: 23.4
click at [129, 134] on h3 "Kids Bundles" at bounding box center [347, 133] width 437 height 19
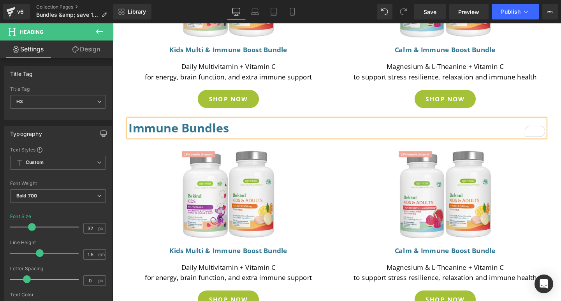
click at [238, 129] on h3 "Immune Bundles" at bounding box center [347, 133] width 437 height 19
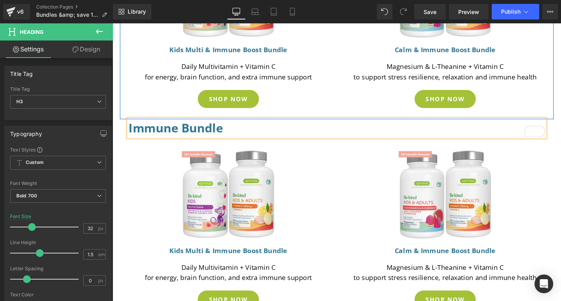
click at [353, 116] on div "Image Calm & Immune Boost Bundle Heading Magnesium & L-Theanine + Vitamin C to …" at bounding box center [462, 32] width 228 height 177
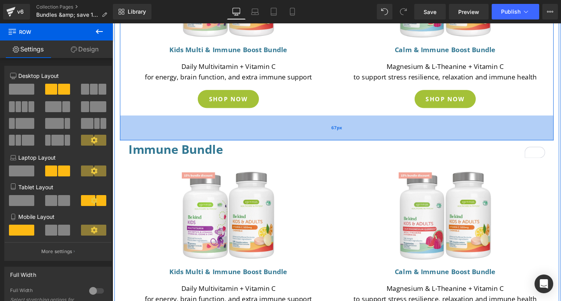
drag, startPoint x: 353, startPoint y: 123, endPoint x: 353, endPoint y: 145, distance: 22.6
click at [353, 145] on div "67px" at bounding box center [347, 133] width 455 height 26
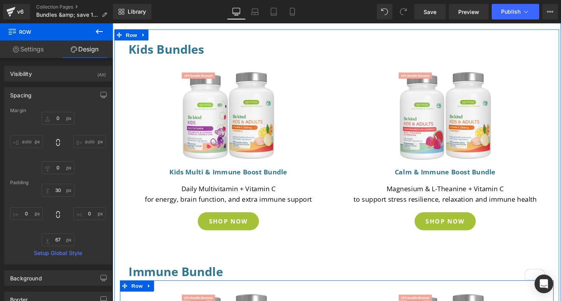
scroll to position [132, 0]
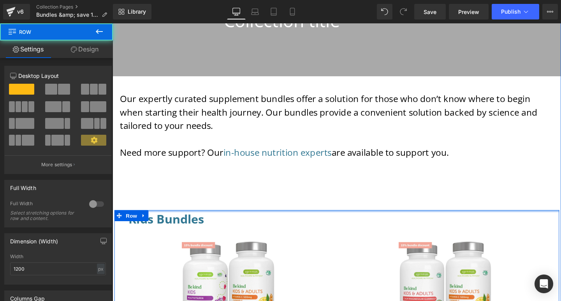
drag, startPoint x: 305, startPoint y: 230, endPoint x: 307, endPoint y: 216, distance: 13.8
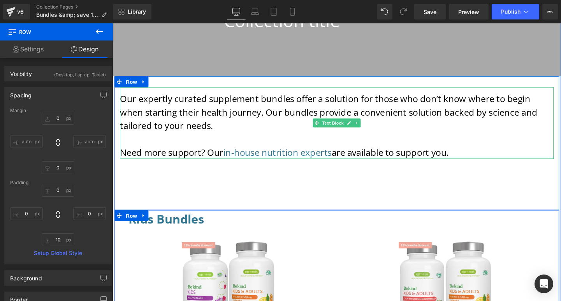
click at [479, 153] on p "Need more support? Our in-house nutrition experts are available to support you." at bounding box center [347, 159] width 455 height 14
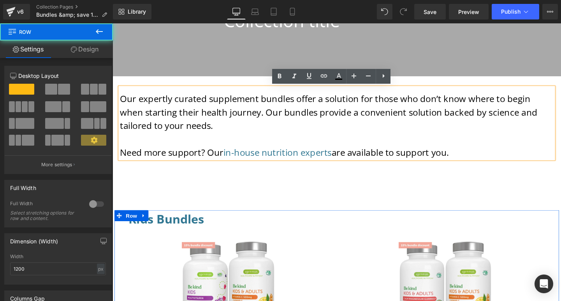
click at [365, 168] on div "Our expertly curated supplement bundles offer a solution for those who don’t kn…" at bounding box center [347, 149] width 467 height 140
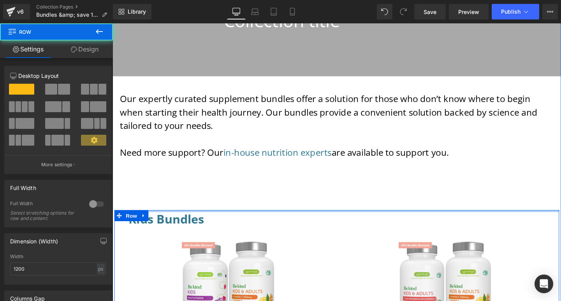
drag, startPoint x: 352, startPoint y: 219, endPoint x: 351, endPoint y: 202, distance: 16.8
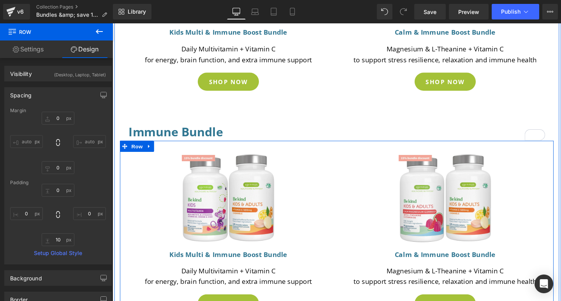
scroll to position [476, 0]
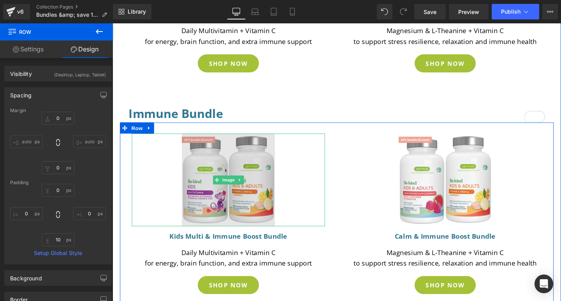
click at [233, 204] on img at bounding box center [233, 187] width 97 height 97
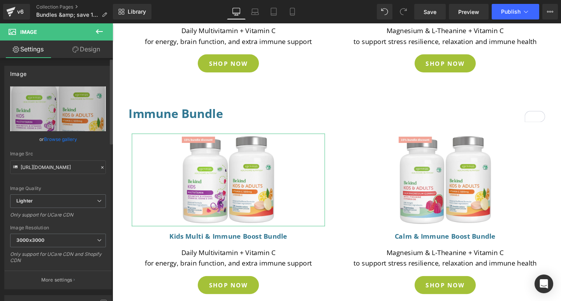
click at [62, 139] on link "Browse gallery" at bounding box center [60, 139] width 33 height 14
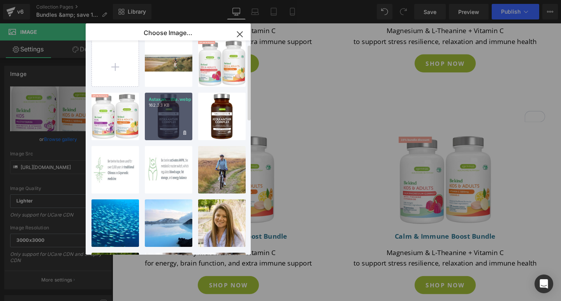
scroll to position [0, 0]
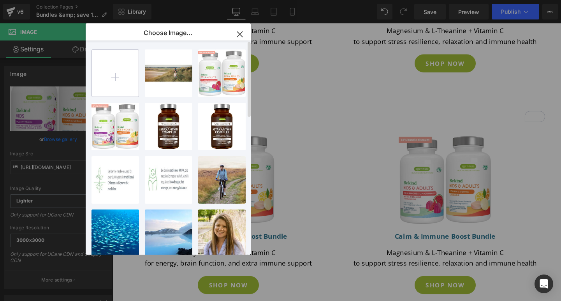
click at [111, 73] on input "file" at bounding box center [115, 73] width 47 height 47
type input "C:\fakepath\Immune health bundle (1).webp"
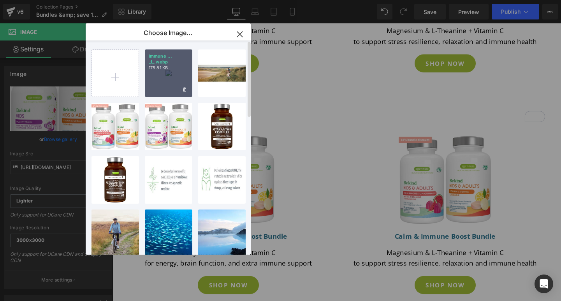
drag, startPoint x: 158, startPoint y: 84, endPoint x: 88, endPoint y: 177, distance: 115.9
click at [158, 84] on div "Immune ... _1_.webp 175.81 KB" at bounding box center [168, 72] width 47 height 47
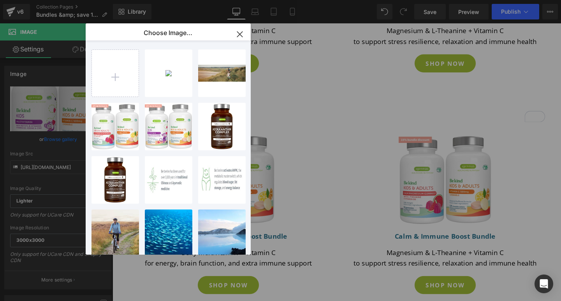
type input "https://ucarecdn.com/e70fb5bc-8fcc-459d-918a-0036a81b0d79/-/format/auto/-/previ…"
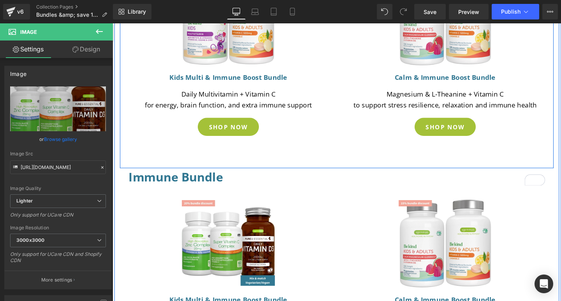
scroll to position [432, 0]
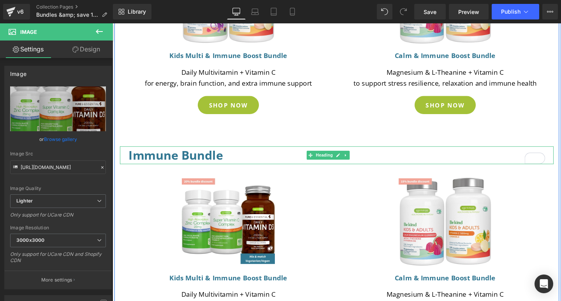
drag, startPoint x: 225, startPoint y: 162, endPoint x: 232, endPoint y: 160, distance: 8.0
click at [225, 162] on h3 "Immune Bundle" at bounding box center [347, 162] width 437 height 19
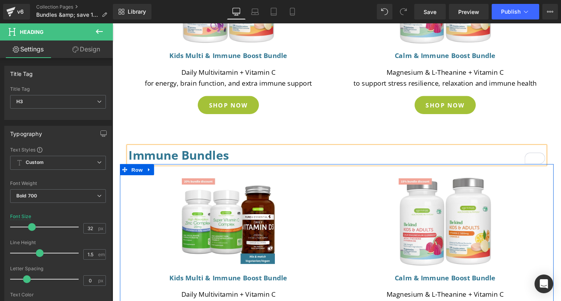
click at [339, 200] on div "Image Kids Multi & Immune Boost Bundle Heading Daily Multivitamin + Vitamin C f…" at bounding box center [234, 271] width 228 height 177
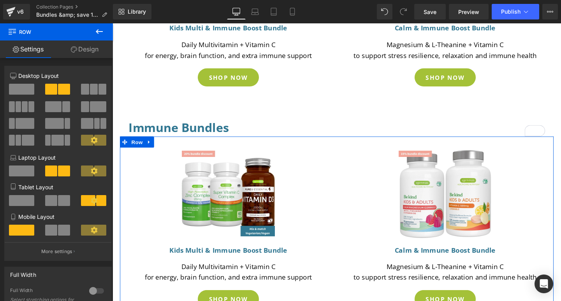
scroll to position [524, 0]
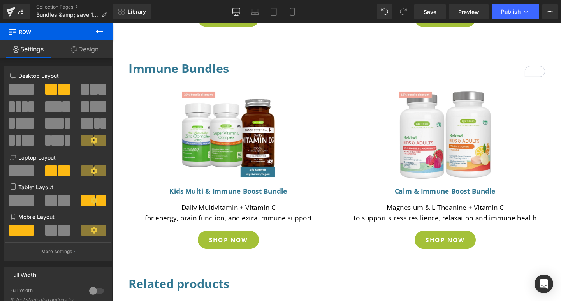
click at [229, 199] on div "Kids Multi & Immune Boost Bundle Heading" at bounding box center [234, 200] width 203 height 22
click at [229, 199] on h1 "Kids Multi & Immune Boost Bundle" at bounding box center [234, 199] width 195 height 10
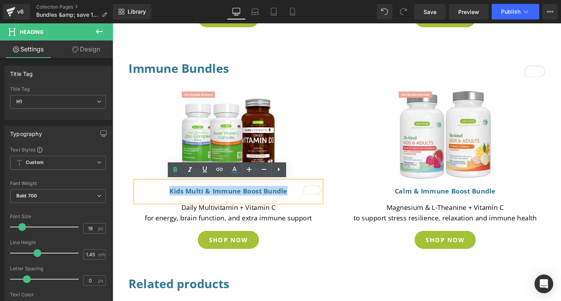
drag, startPoint x: 171, startPoint y: 199, endPoint x: 293, endPoint y: 200, distance: 121.4
click at [293, 200] on h1 "Kids Multi & Immune Boost Bundle" at bounding box center [234, 199] width 195 height 10
paste div "To enrich screen reader interactions, please activate Accessibility in Grammarl…"
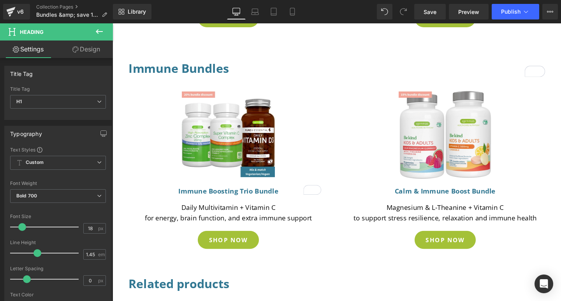
click at [251, 221] on div "Daily Multivitamin + Vitamin C for energy, brain function, and extra immune sup…" at bounding box center [234, 222] width 203 height 23
click at [251, 221] on p "Daily Multivitamin + Vitamin C" at bounding box center [234, 216] width 203 height 11
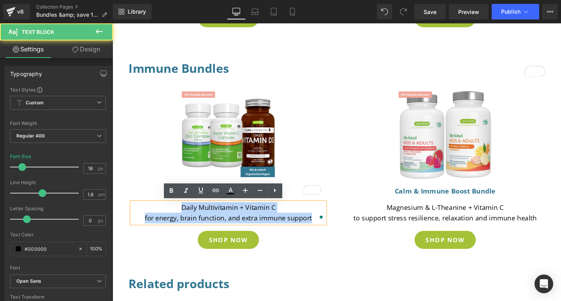
drag, startPoint x: 183, startPoint y: 216, endPoint x: 314, endPoint y: 234, distance: 132.4
click at [314, 233] on div "Daily Multivitamin + Vitamin C for energy, brain function, and extra immune sup…" at bounding box center [234, 222] width 203 height 23
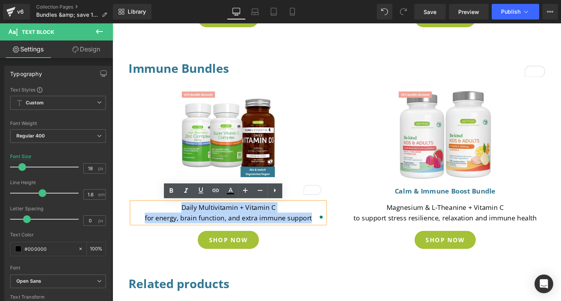
paste div "To enrich screen reader interactions, please activate Accessibility in Grammarl…"
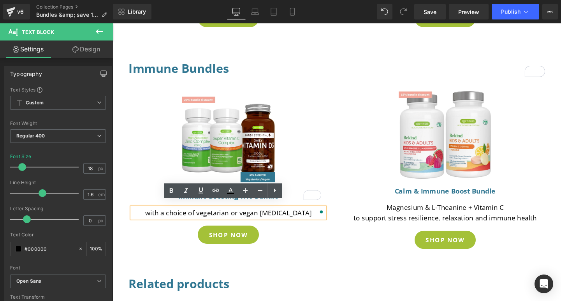
scroll to position [530, 0]
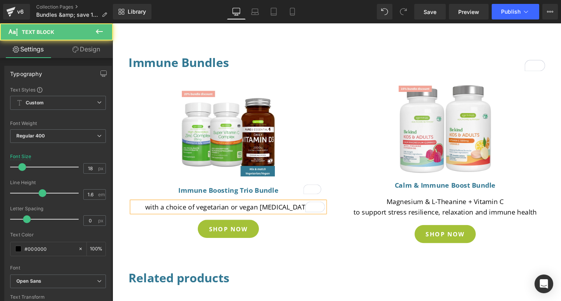
drag, startPoint x: 158, startPoint y: 216, endPoint x: 165, endPoint y: 214, distance: 6.7
click at [158, 216] on p "with a choice of vegetarian or vegan vitamin D3" at bounding box center [234, 216] width 203 height 11
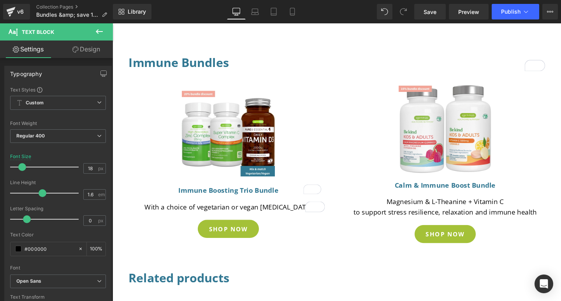
click at [240, 217] on div "With a choice of vegetarian or vegan vitamin D3 Text Block" at bounding box center [234, 216] width 203 height 11
click at [240, 217] on p "With a choice of vegetarian or vegan vitamin D3" at bounding box center [234, 216] width 203 height 11
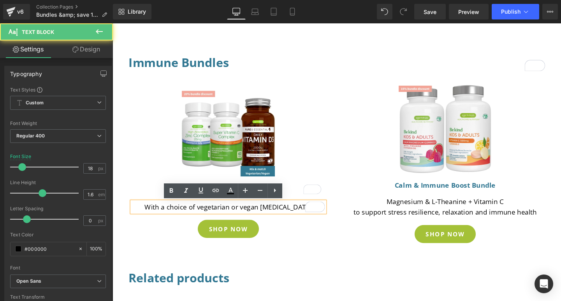
click at [305, 215] on p "With a choice of vegetarian or vegan vitamin D3" at bounding box center [234, 216] width 203 height 11
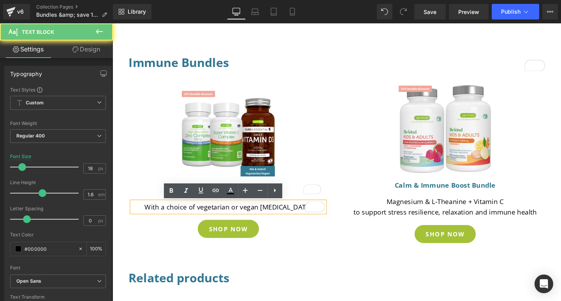
click at [308, 215] on p "With a choice of vegetarian or vegan vitamin D3" at bounding box center [234, 216] width 203 height 11
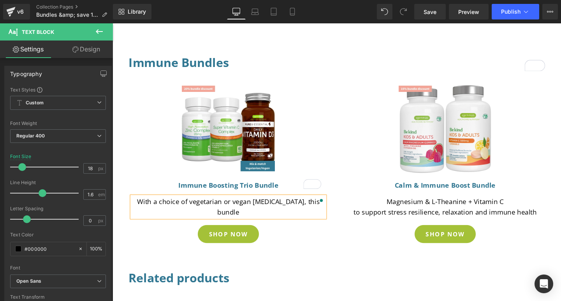
scroll to position [524, 0]
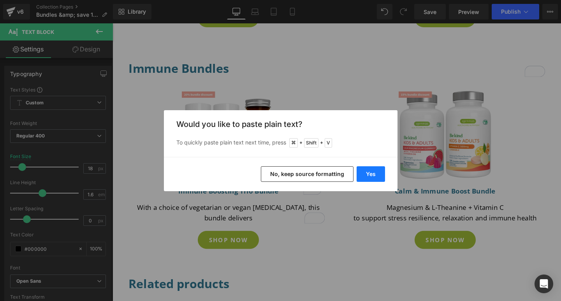
click at [371, 175] on button "Yes" at bounding box center [370, 174] width 28 height 16
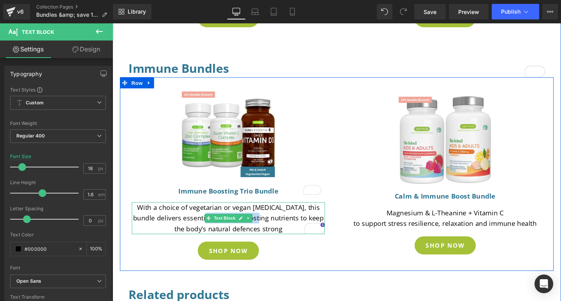
drag, startPoint x: 197, startPoint y: 228, endPoint x: 257, endPoint y: 225, distance: 60.0
click at [257, 225] on p "With a choice of vegetarian or vegan vitamin D3, this bundle delivers essential…" at bounding box center [234, 227] width 203 height 33
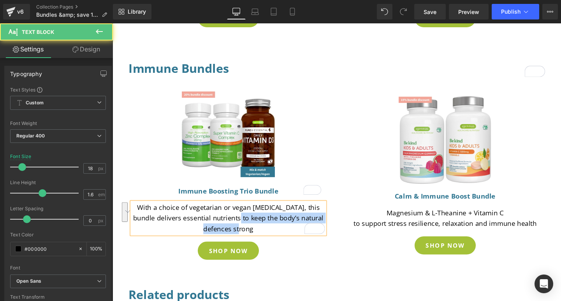
drag, startPoint x: 242, startPoint y: 227, endPoint x: 257, endPoint y: 240, distance: 19.8
click at [257, 240] on p "With a choice of vegetarian or vegan vitamin D3, this bundle delivers essential…" at bounding box center [234, 227] width 203 height 33
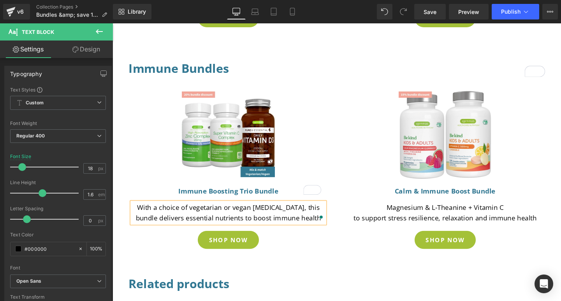
click at [351, 125] on div "Image Calm & Immune Boost Bundle Heading Magnesium & L-Theanine + Vitamin C to …" at bounding box center [462, 179] width 228 height 177
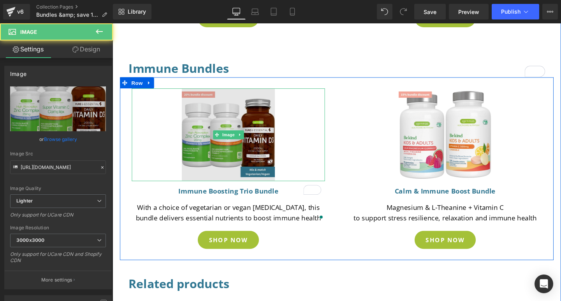
click at [226, 146] on img at bounding box center [233, 139] width 97 height 97
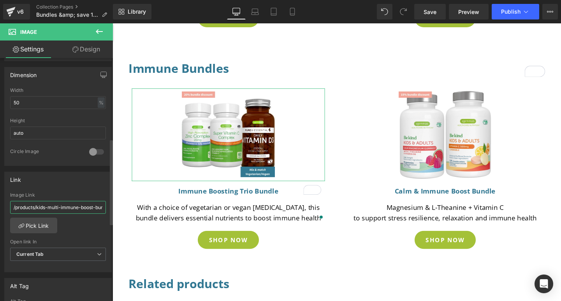
scroll to position [0, 11]
drag, startPoint x: 13, startPoint y: 209, endPoint x: 109, endPoint y: 211, distance: 95.8
click at [109, 211] on div "Link /products/kids-multi-immune-boost-bundle Image Link /products/kids-multi-i…" at bounding box center [58, 219] width 116 height 107
type input "https://igennus.com/products/immune-boosting-trio-bundle-mix-match"
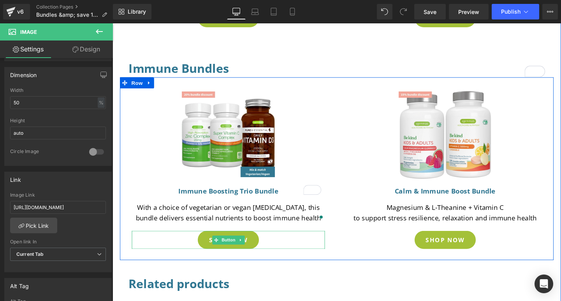
click at [271, 251] on div "SHOP NOW" at bounding box center [234, 250] width 195 height 19
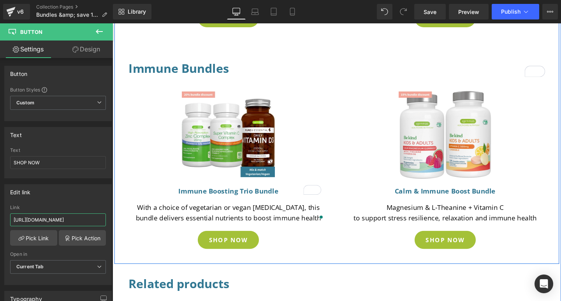
drag, startPoint x: 123, startPoint y: 243, endPoint x: 116, endPoint y: 237, distance: 8.8
paste input "immune-boosting-trio-bundle-mix-match"
type input "https://igennus.com/products/immune-boosting-trio-bundle-mix-match"
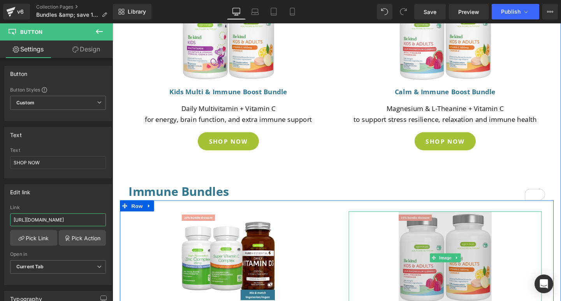
scroll to position [469, 0]
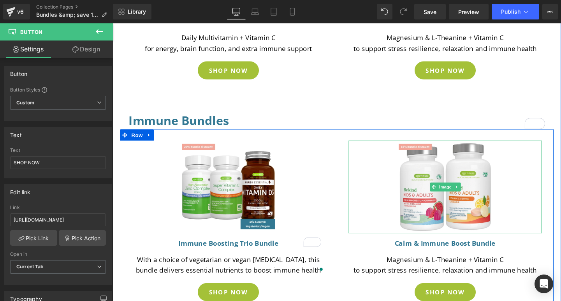
click at [515, 173] on link at bounding box center [461, 194] width 195 height 97
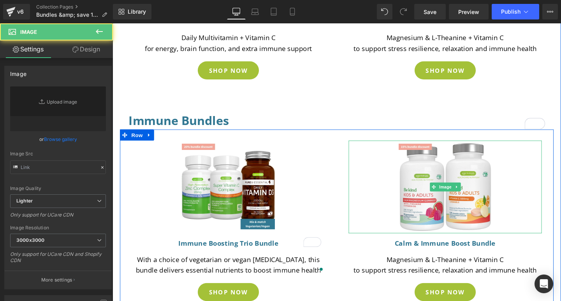
type input "https://ucarecdn.com/a89dc946-815b-4f51-88ac-c324c32facd4/-/format/auto/-/previ…"
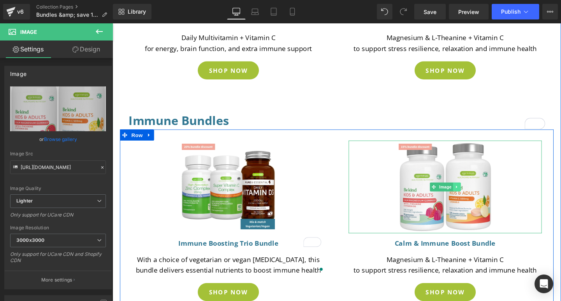
click at [473, 197] on link at bounding box center [474, 194] width 8 height 9
click at [476, 196] on icon at bounding box center [478, 195] width 4 height 4
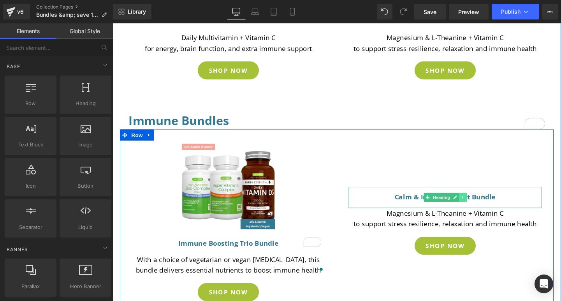
click at [478, 208] on link at bounding box center [480, 205] width 8 height 9
click at [484, 204] on icon at bounding box center [484, 206] width 4 height 5
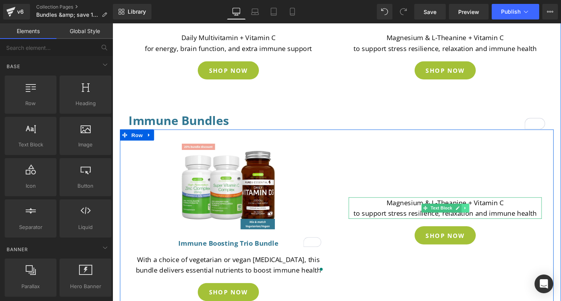
click at [481, 219] on link at bounding box center [483, 216] width 8 height 9
click at [484, 217] on icon at bounding box center [486, 217] width 4 height 5
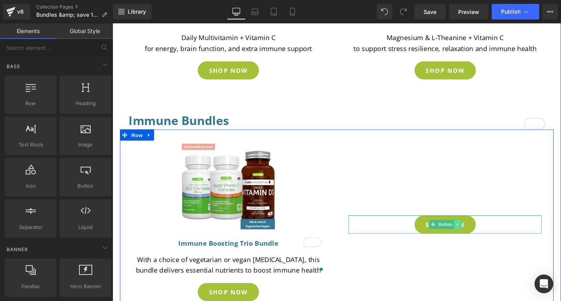
click at [474, 234] on icon at bounding box center [474, 234] width 1 height 3
click at [477, 235] on icon at bounding box center [478, 234] width 4 height 5
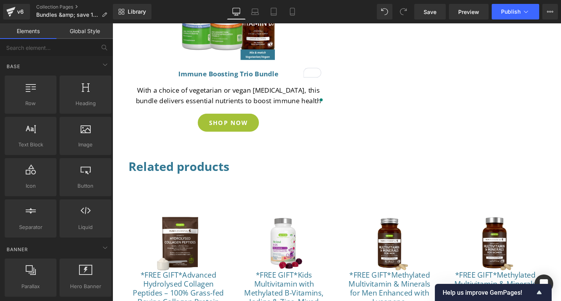
scroll to position [667, 0]
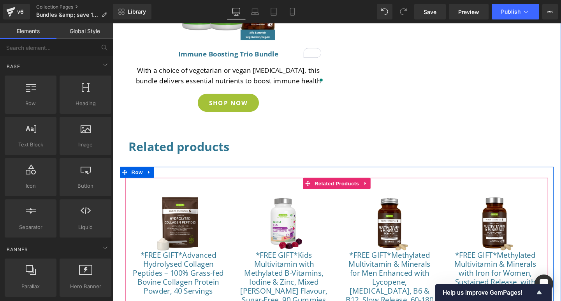
click at [237, 233] on div "Sale Off (P) Image *FREE GIFT*Kids Multivitamin with Methylated B-Vitamins, Iod…" at bounding box center [292, 280] width 111 height 167
click at [346, 193] on span "Related Products" at bounding box center [348, 192] width 51 height 12
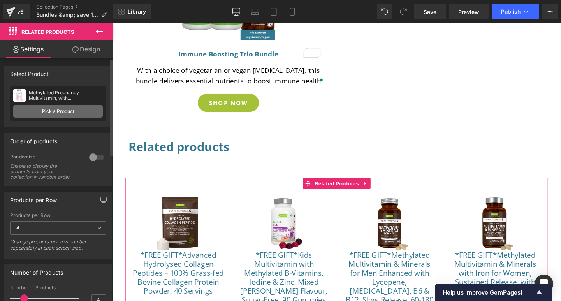
click at [52, 113] on link "Pick a Product" at bounding box center [58, 111] width 90 height 12
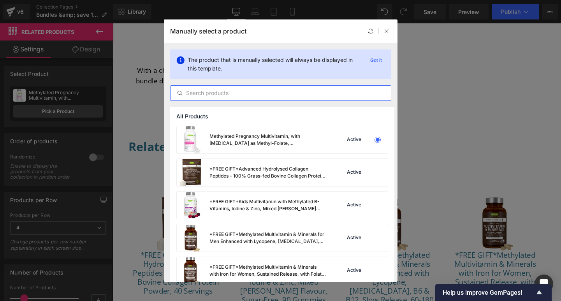
click at [212, 94] on input "text" at bounding box center [280, 92] width 220 height 9
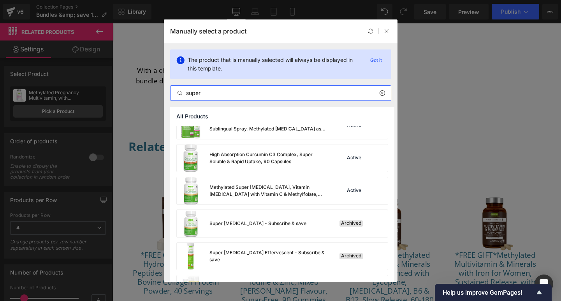
scroll to position [120, 0]
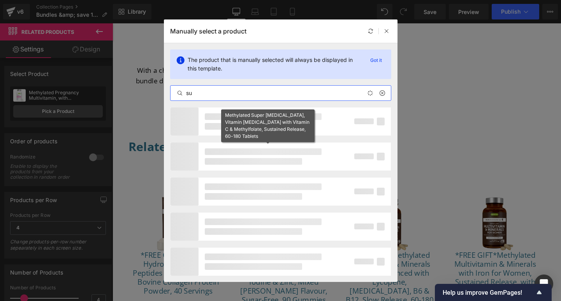
type input "s"
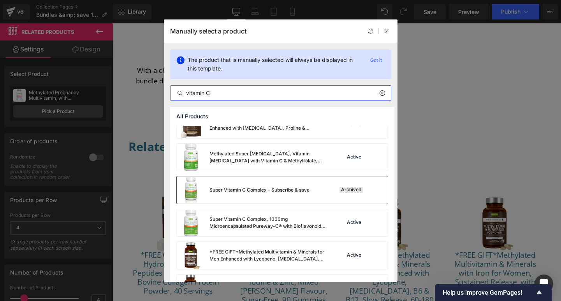
scroll to position [20, 0]
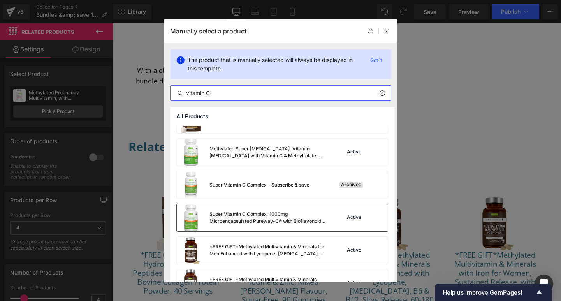
type input "vitamin C"
click at [238, 210] on div "Super Vitamin C Complex, 1000mg Microencapsulated Pureway-C® with Bioflavonoids…" at bounding box center [251, 217] width 149 height 27
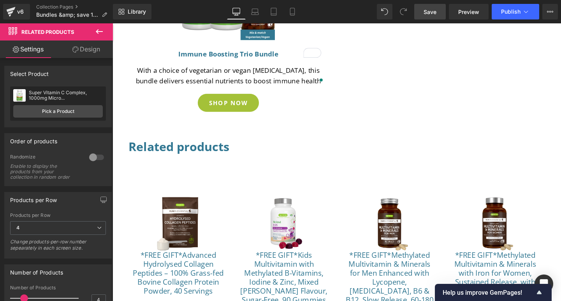
click at [432, 12] on span "Save" at bounding box center [429, 12] width 13 height 8
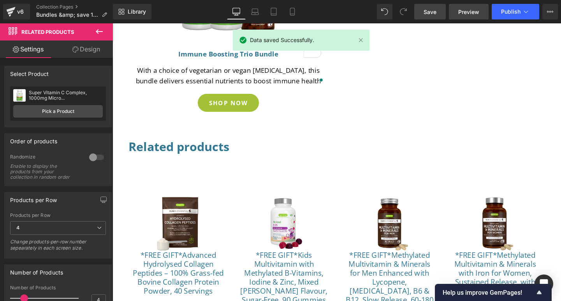
click at [467, 11] on span "Preview" at bounding box center [468, 12] width 21 height 8
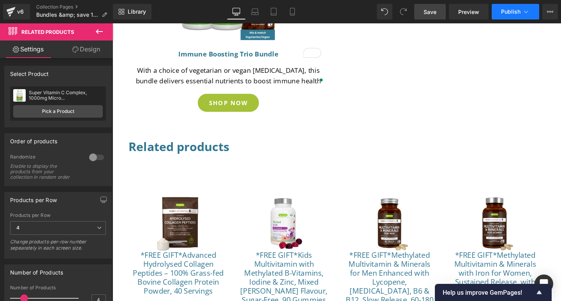
click at [512, 11] on span "Publish" at bounding box center [510, 12] width 19 height 6
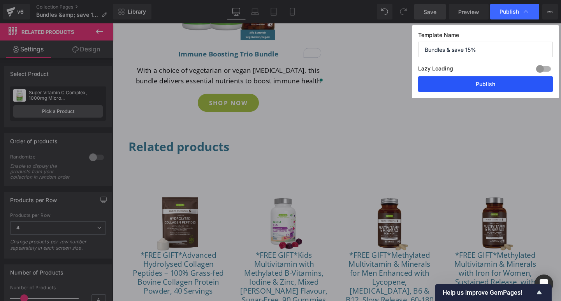
click at [493, 82] on button "Publish" at bounding box center [485, 84] width 135 height 16
